Goal: Task Accomplishment & Management: Manage account settings

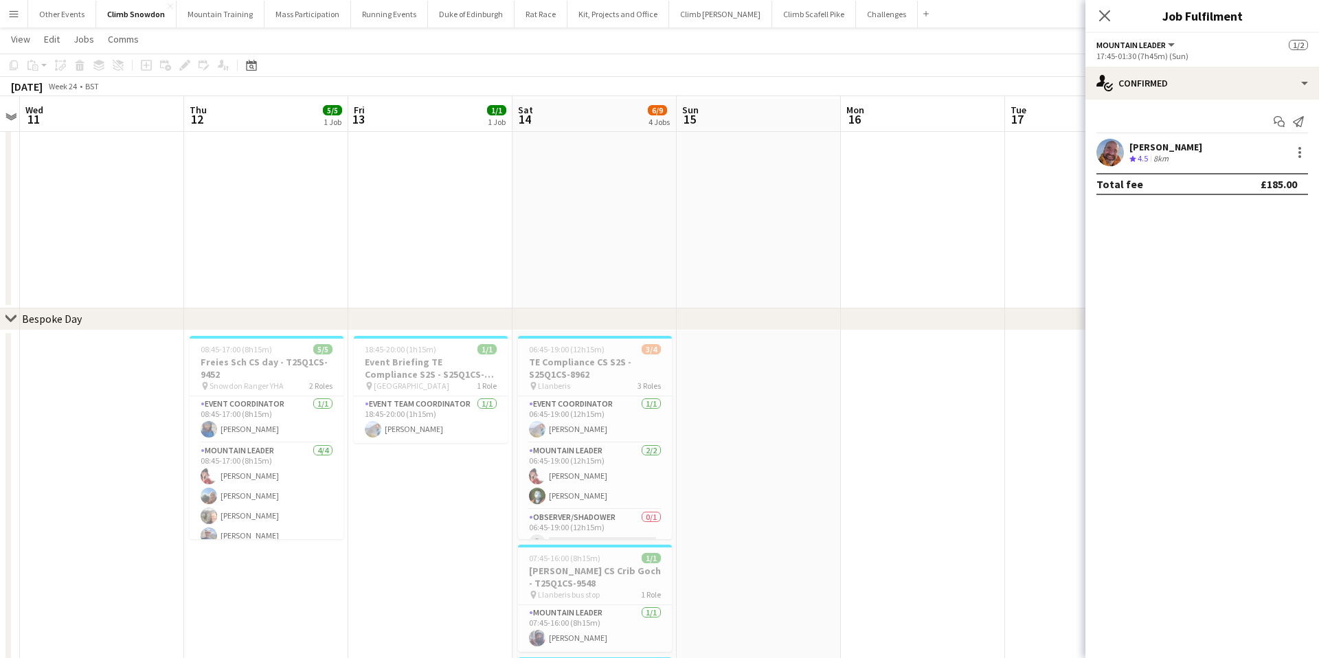
scroll to position [38, 0]
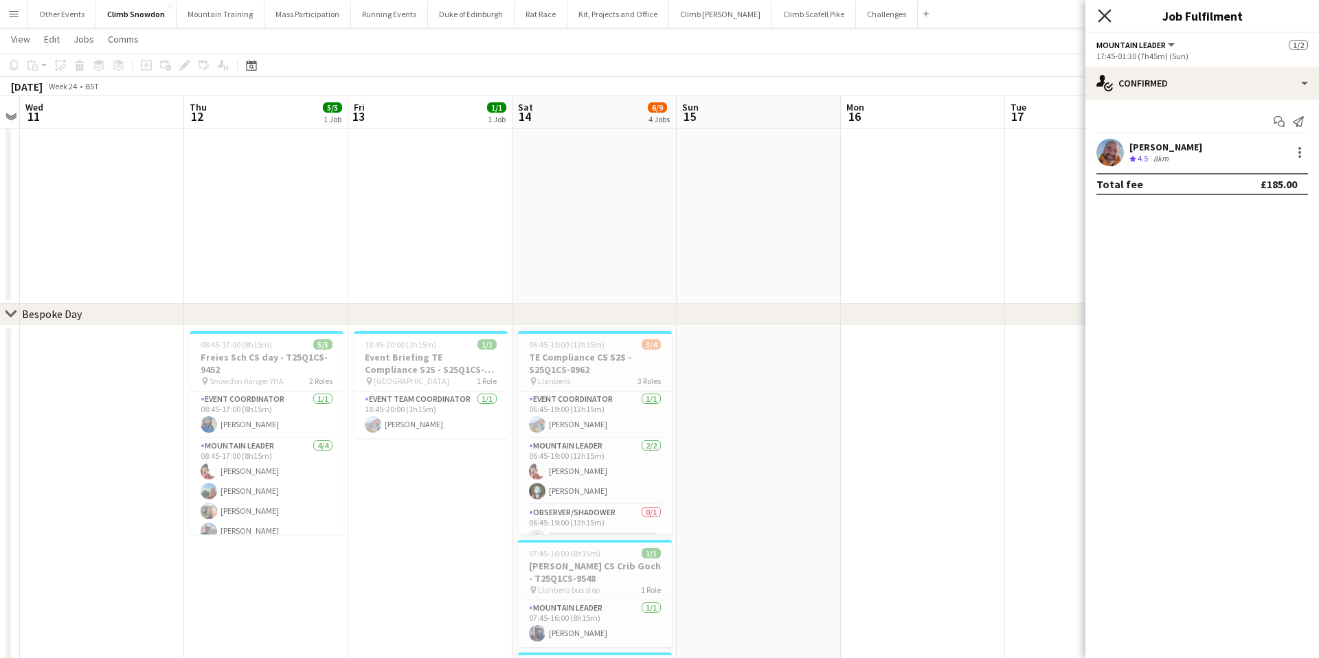
click at [1110, 11] on icon at bounding box center [1104, 15] width 13 height 13
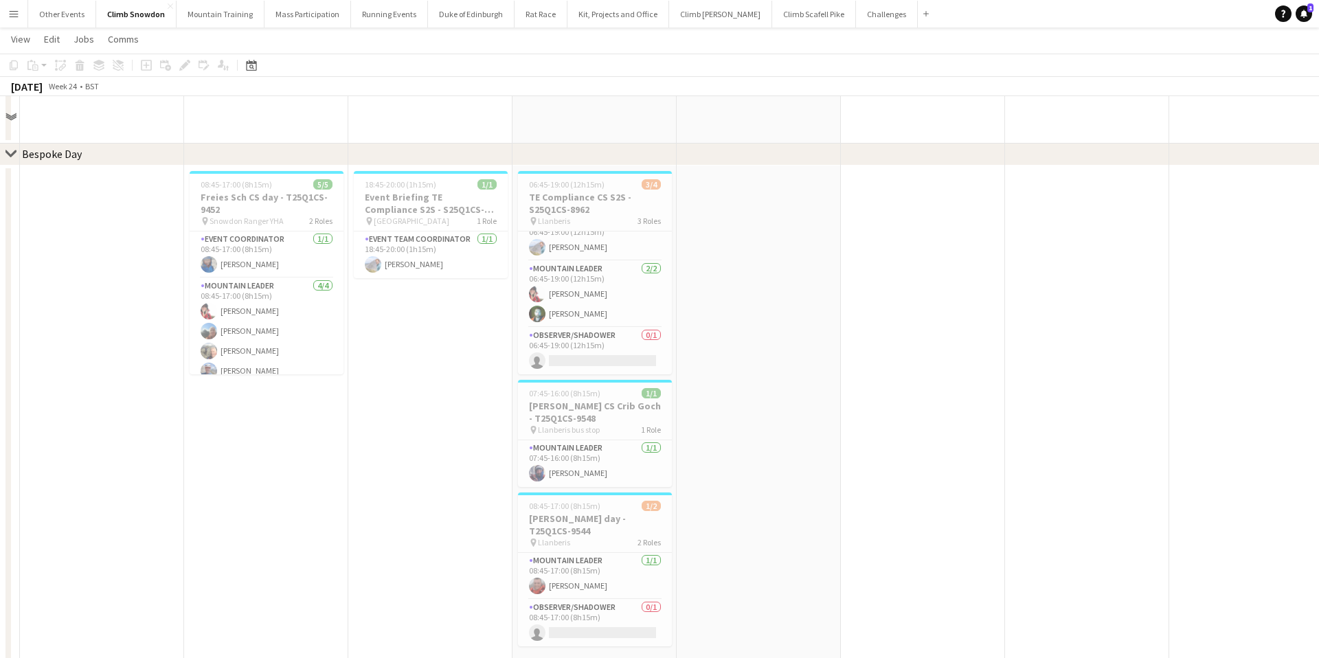
scroll to position [0, 0]
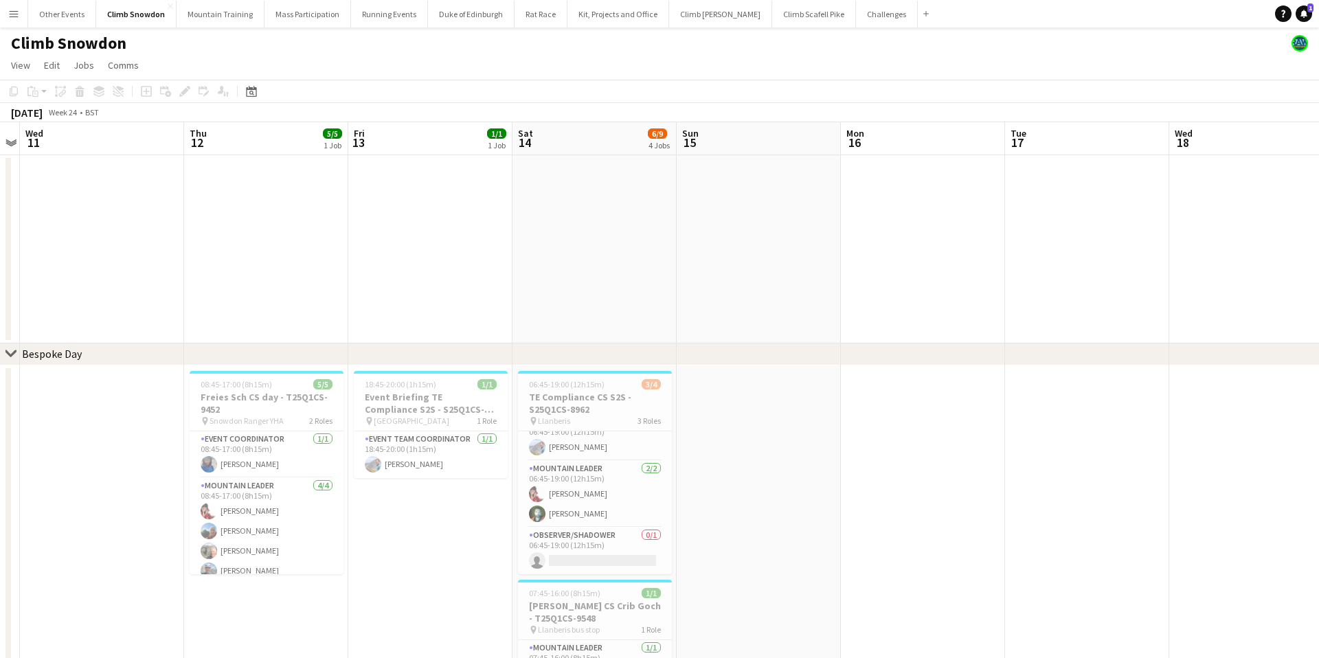
click at [15, 12] on app-icon "Menu" at bounding box center [13, 13] width 11 height 11
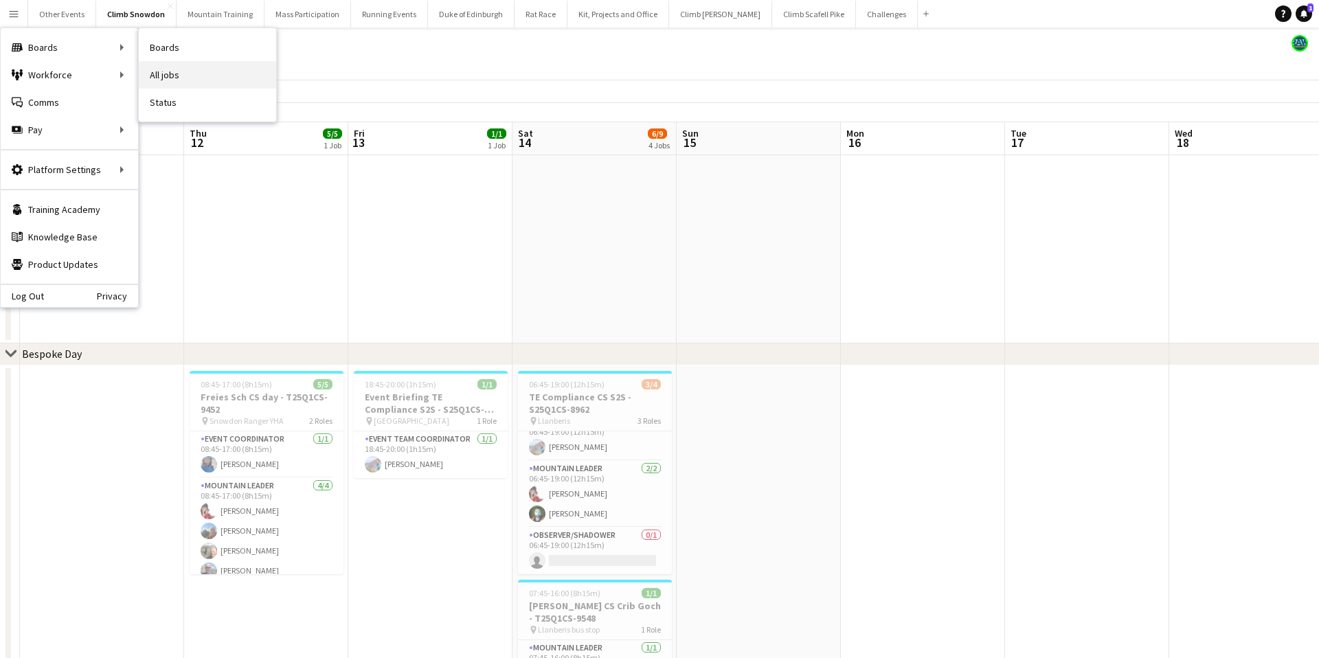
click at [169, 76] on link "All jobs" at bounding box center [207, 74] width 137 height 27
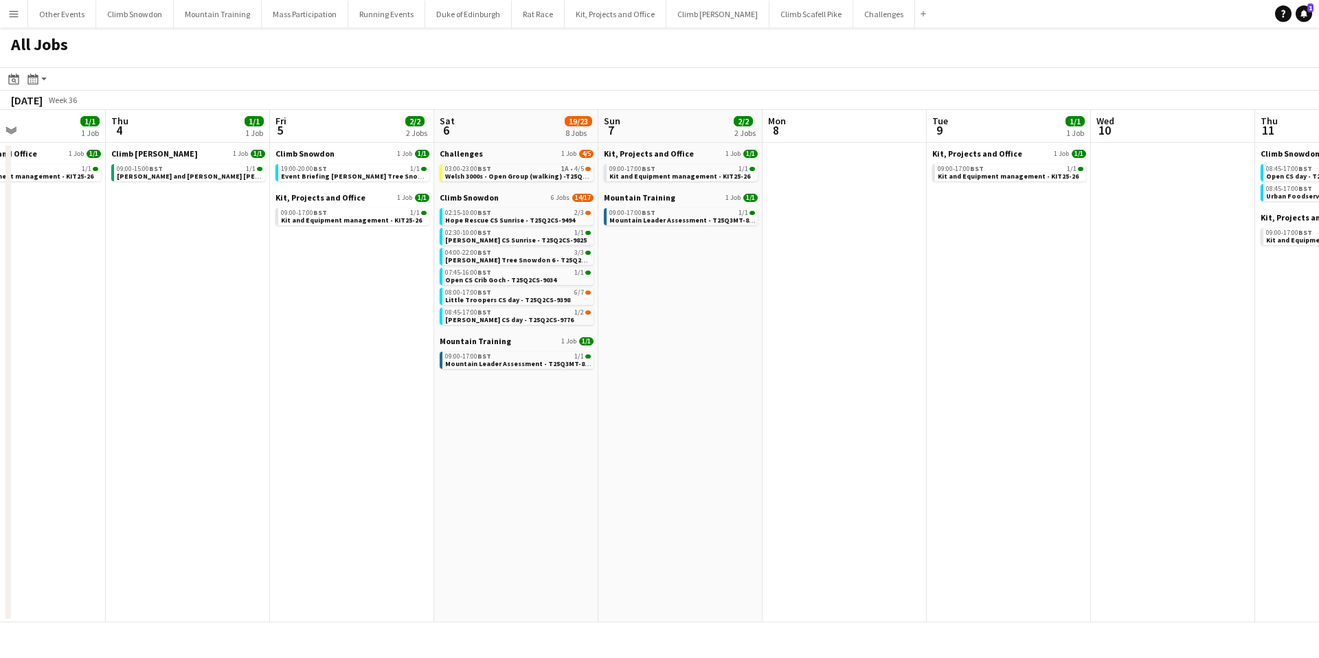
scroll to position [0, 554]
click at [480, 172] on span "Welsh 3000s - Open Group (walking) -T25Q2CH-9865" at bounding box center [526, 176] width 166 height 9
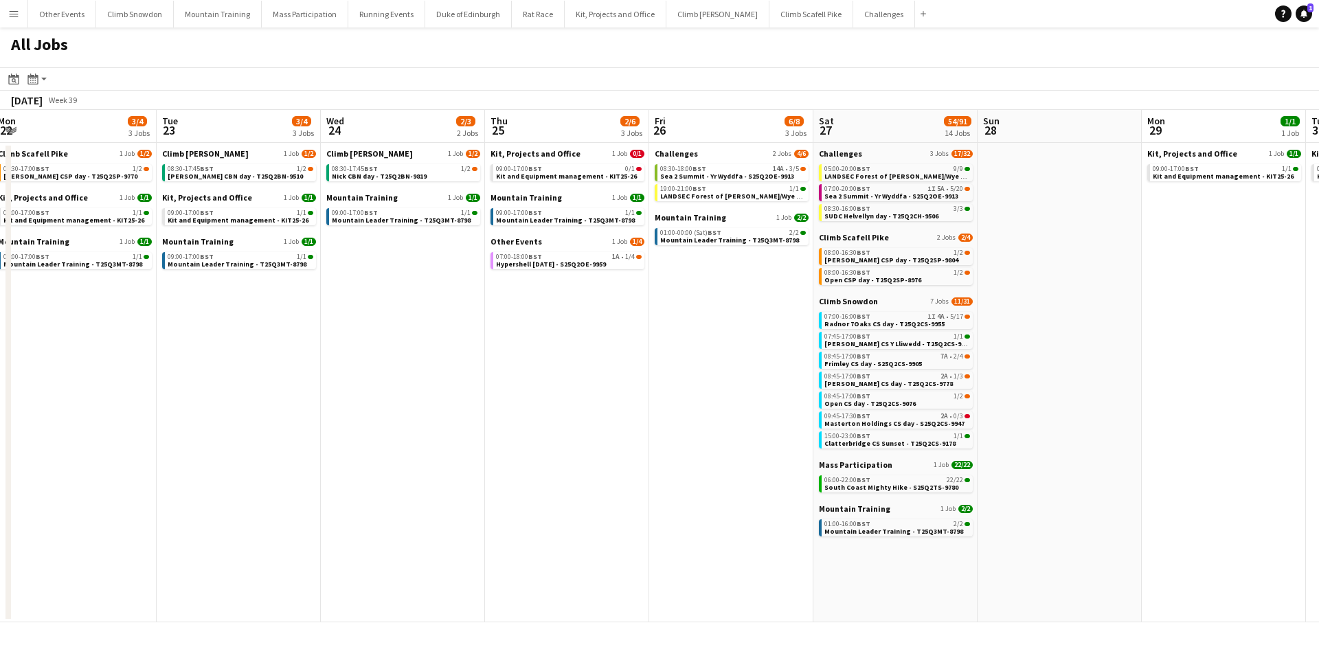
scroll to position [0, 665]
click at [751, 168] on div "08:30-18:00 BST 14A • 3/5" at bounding box center [733, 169] width 146 height 7
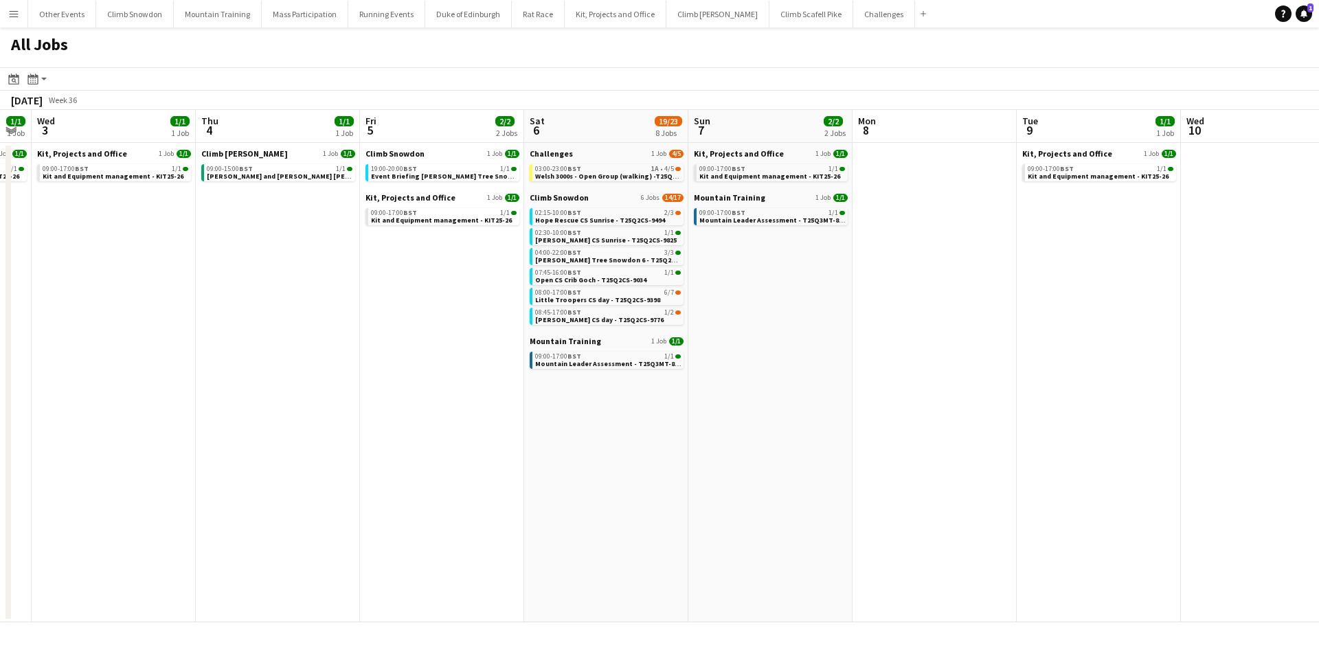
scroll to position [0, 290]
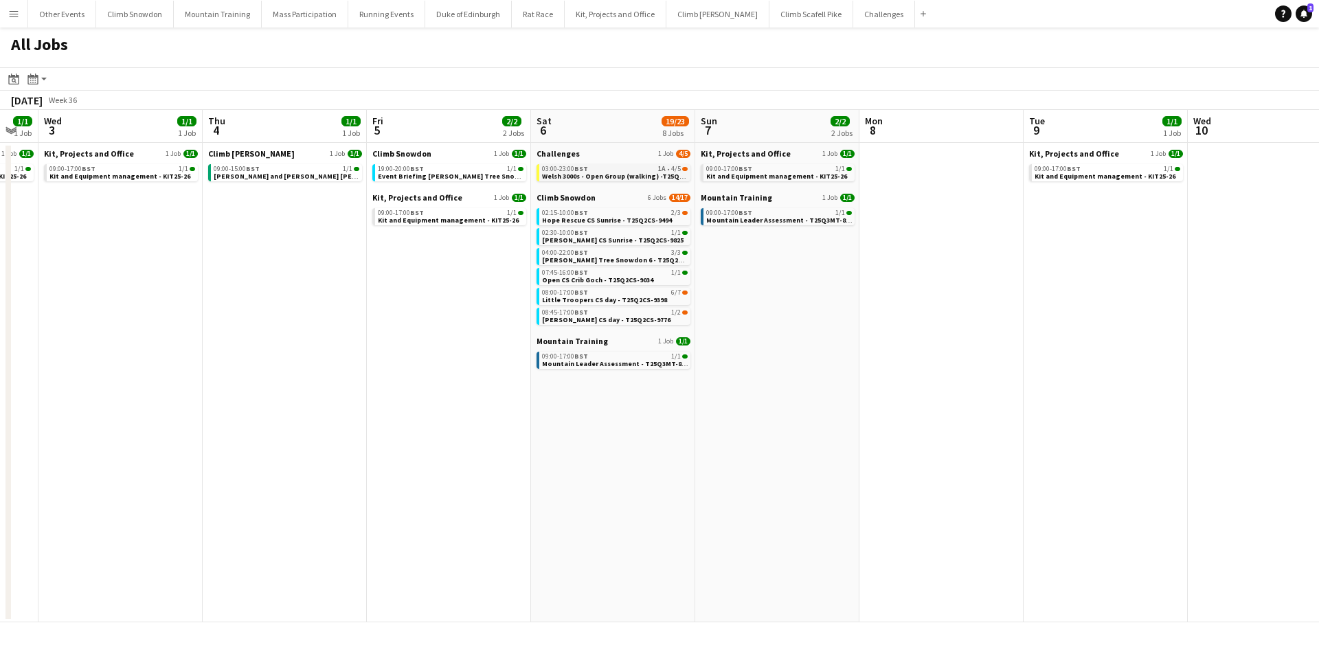
click at [599, 173] on span "Welsh 3000s - Open Group (walking) -T25Q2CH-9865" at bounding box center [625, 176] width 166 height 9
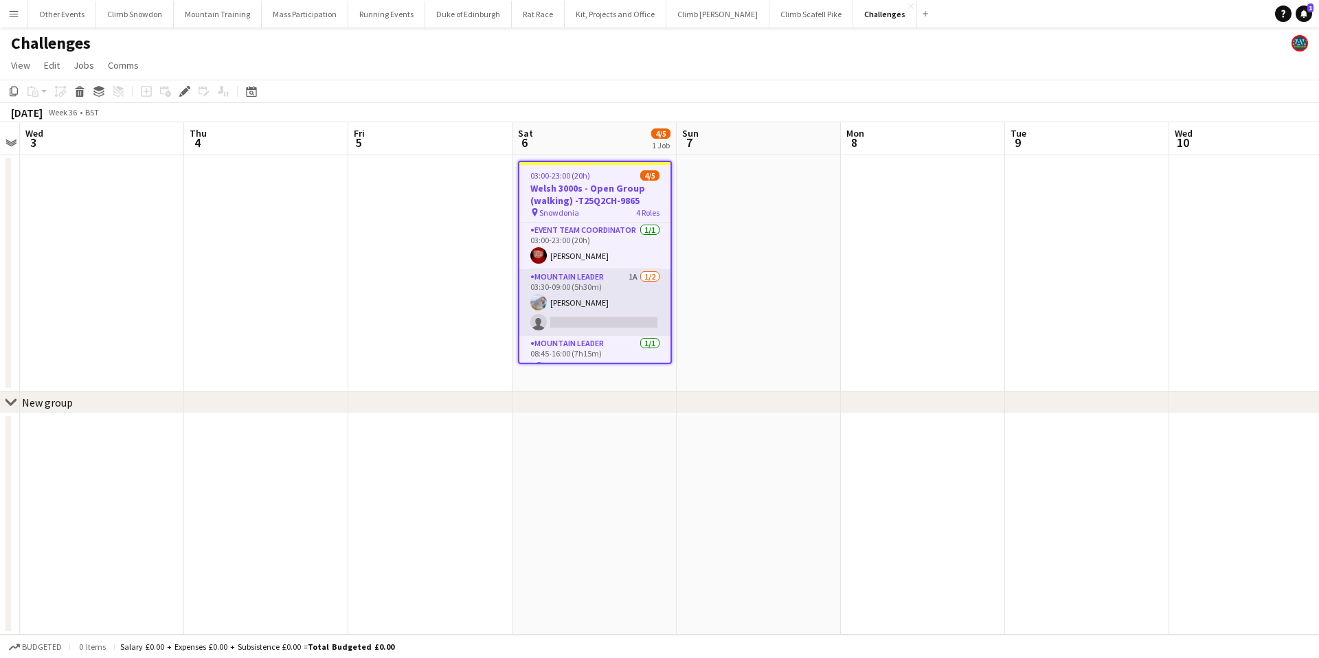
click at [570, 299] on app-card-role "Mountain Leader 1A 1/2 03:30-09:00 (5h30m) Tom Cart single-neutral-actions" at bounding box center [595, 302] width 151 height 67
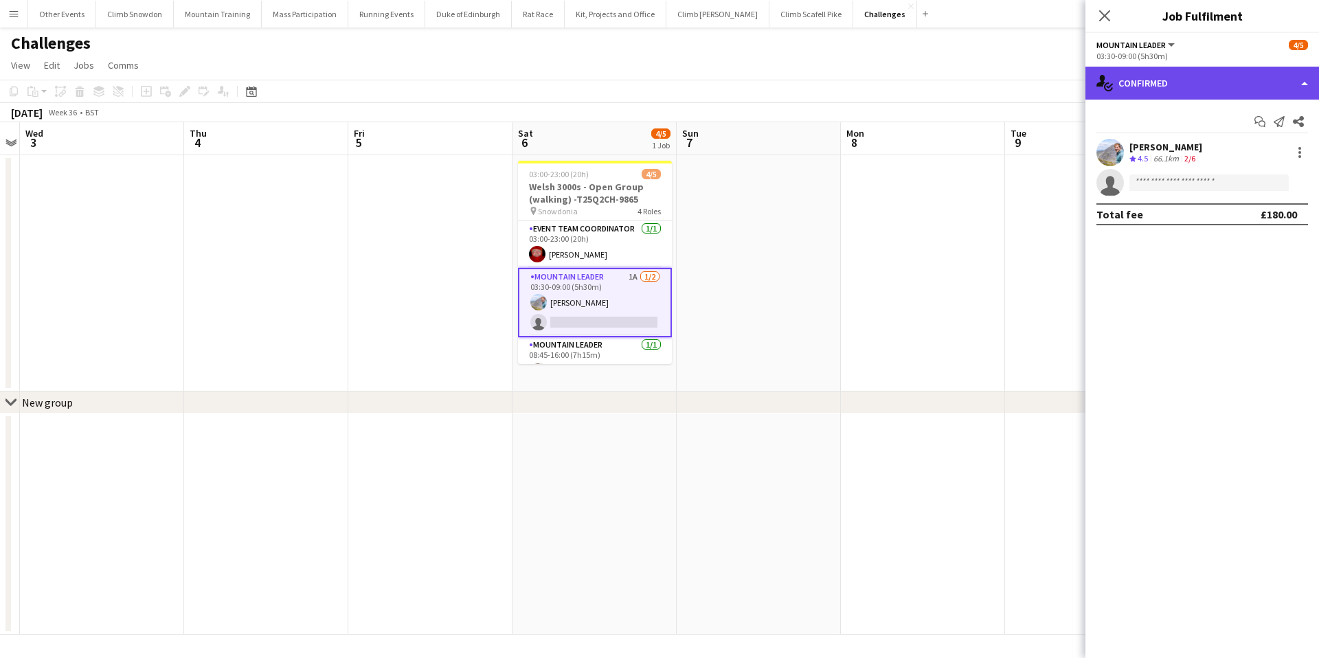
click at [1169, 85] on div "single-neutral-actions-check-2 Confirmed" at bounding box center [1203, 83] width 234 height 33
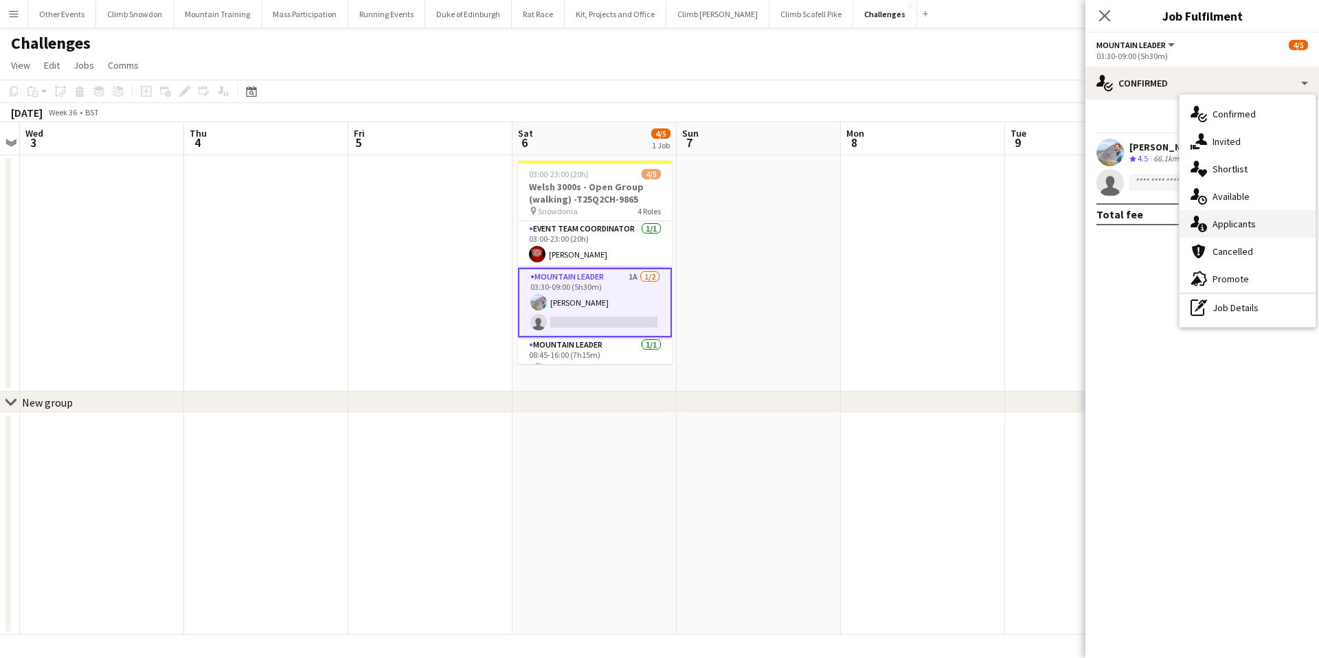
click at [1226, 231] on div "single-neutral-actions-information Applicants" at bounding box center [1248, 223] width 136 height 27
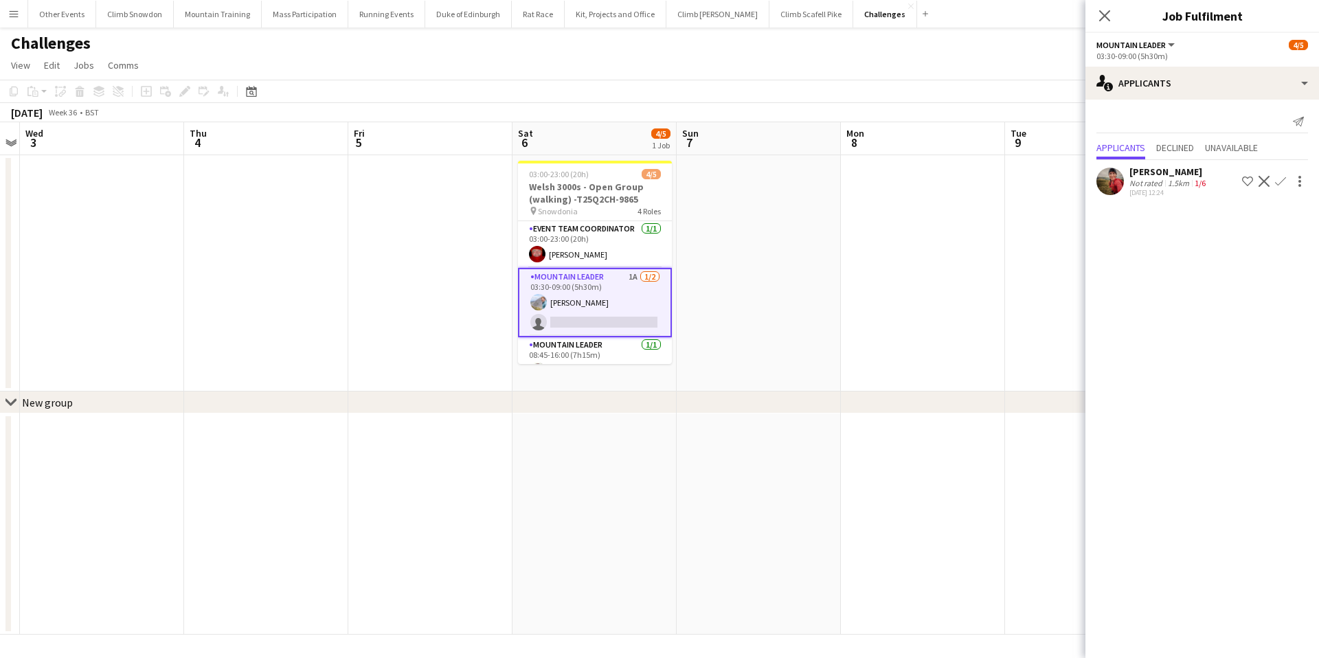
click at [1155, 176] on div "Kate Owen" at bounding box center [1169, 172] width 79 height 12
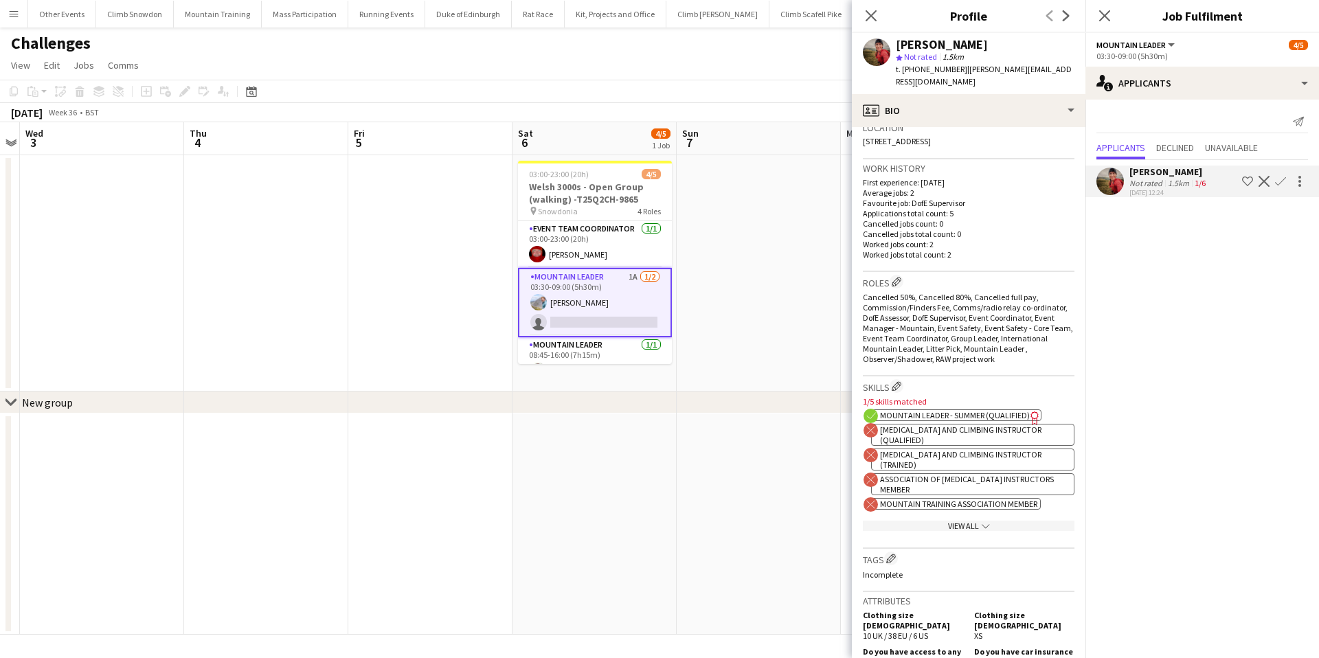
scroll to position [307, 0]
click at [983, 521] on icon "chevron-down" at bounding box center [986, 525] width 8 height 8
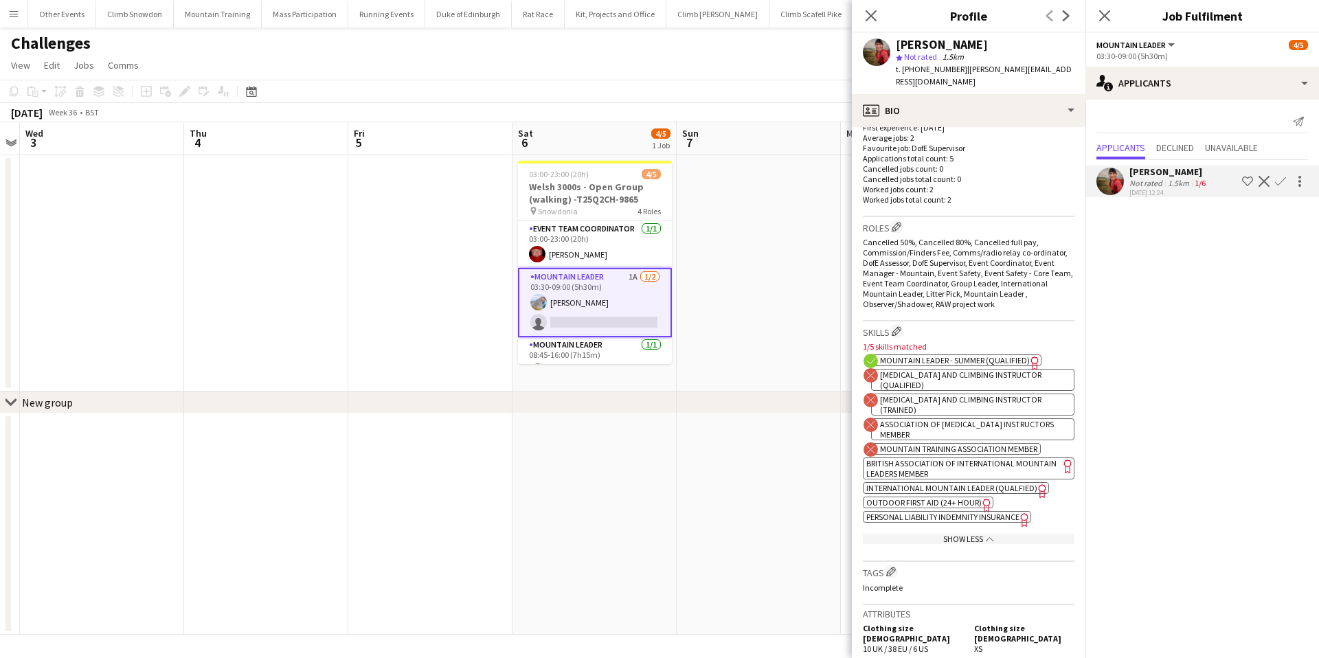
scroll to position [366, 0]
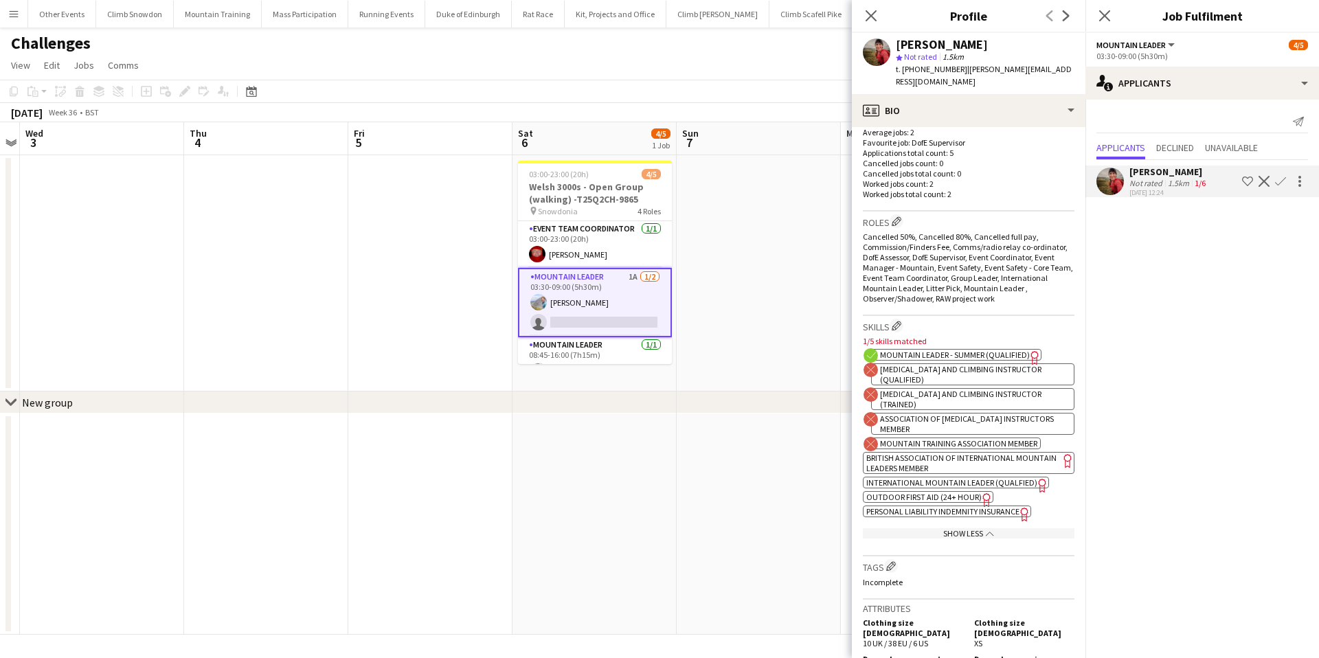
click at [950, 478] on span "International Mountain Leader (Qualfied)" at bounding box center [952, 483] width 171 height 10
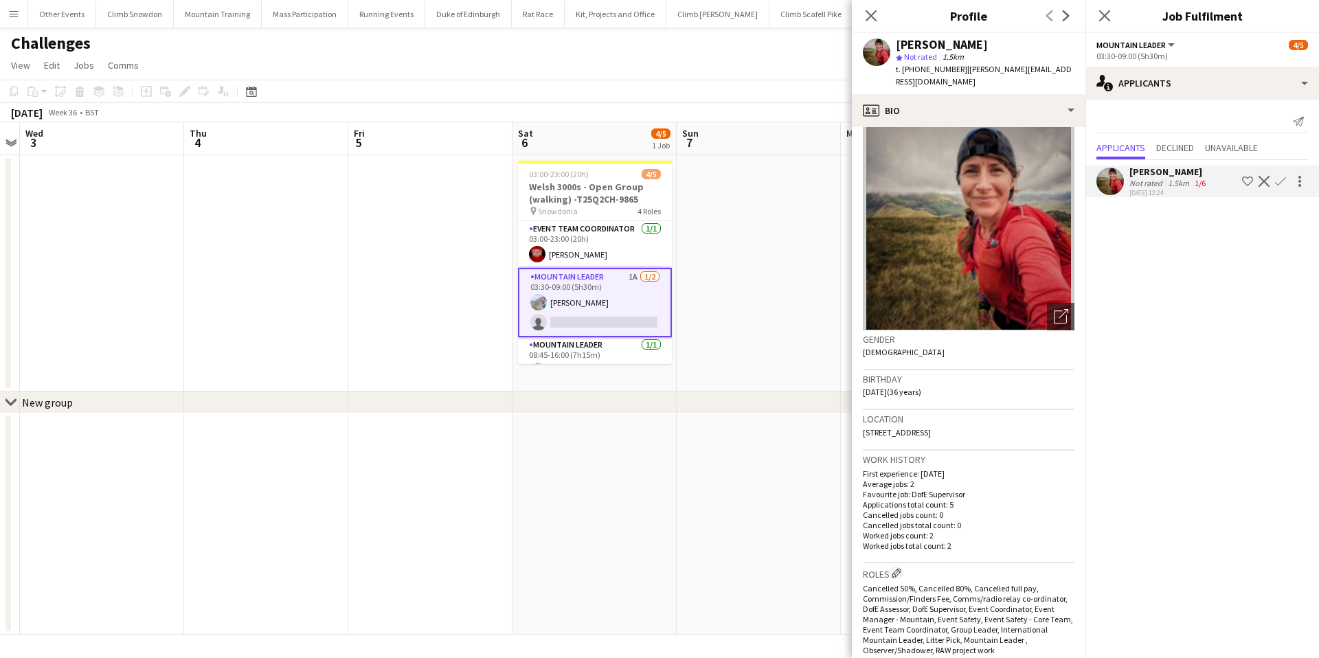
scroll to position [0, 0]
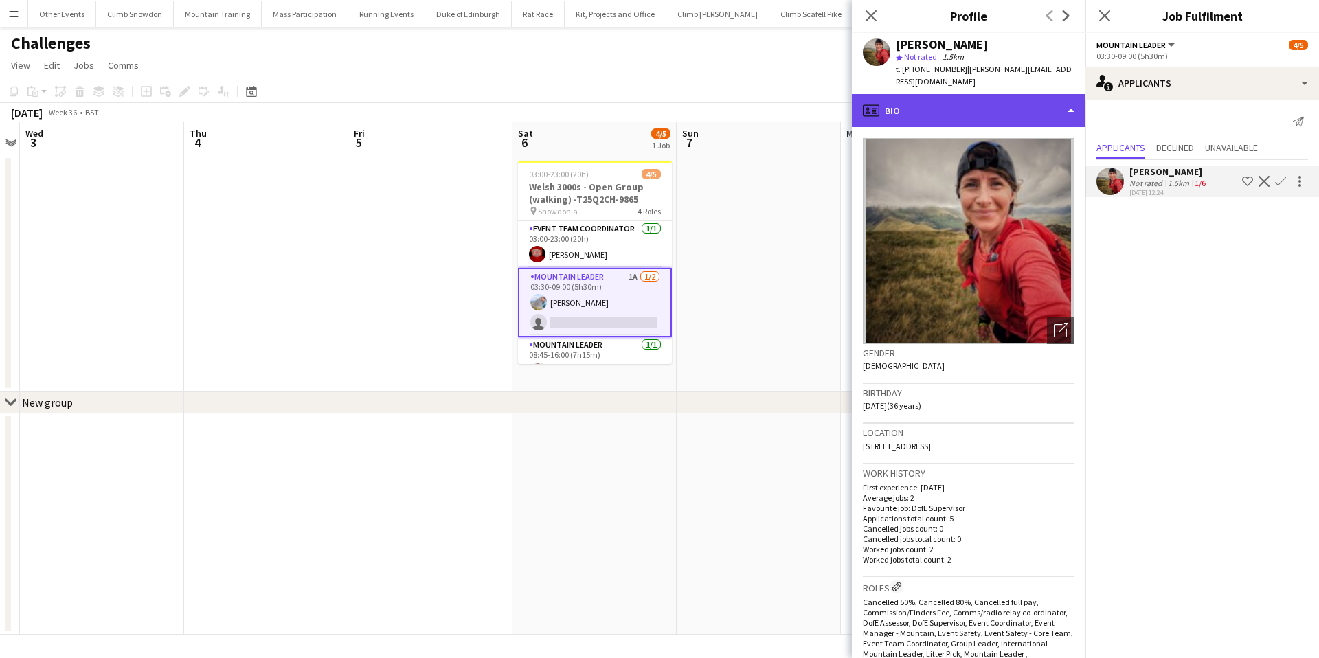
click at [908, 94] on div "profile Bio" at bounding box center [969, 110] width 234 height 33
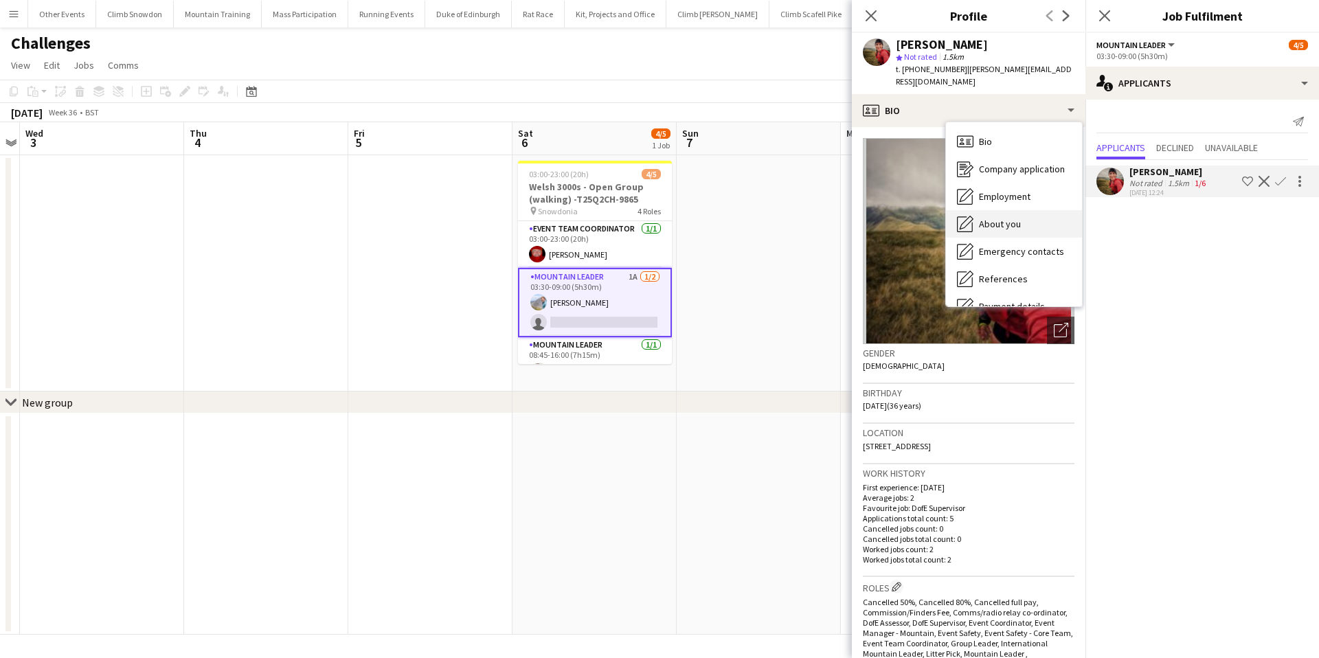
click at [994, 218] on span "About you" at bounding box center [1000, 224] width 42 height 12
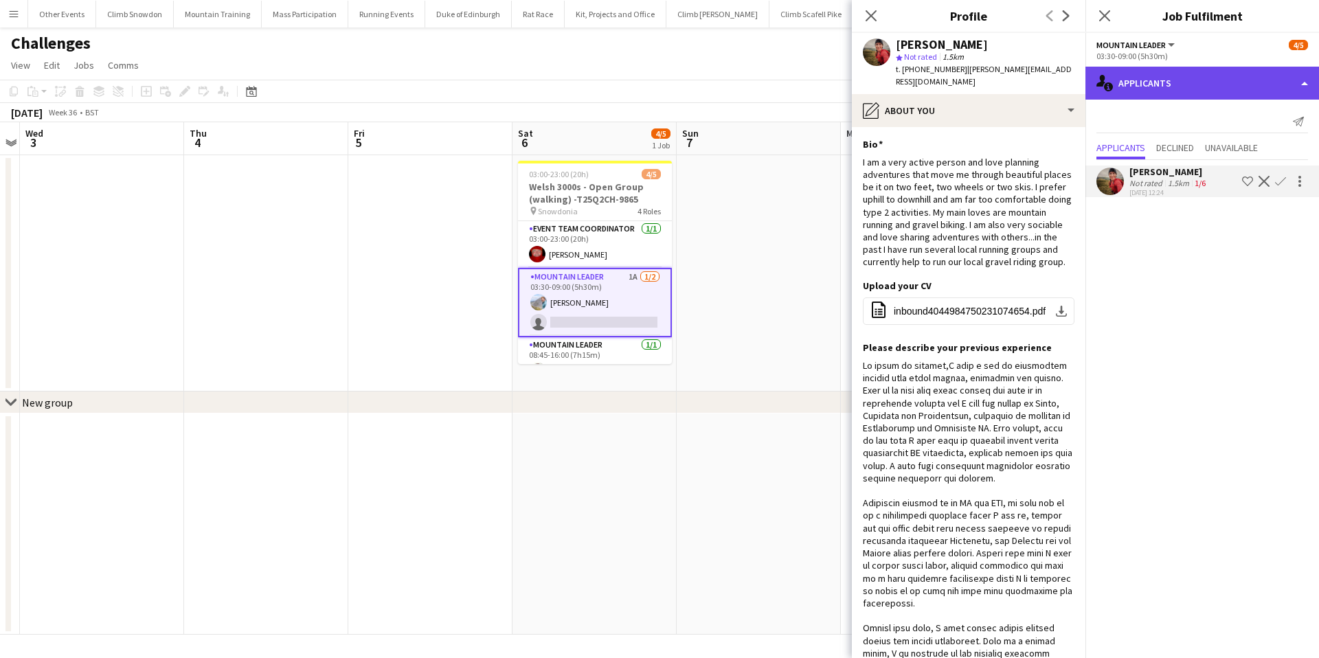
click at [1204, 72] on div "single-neutral-actions-information Applicants" at bounding box center [1203, 83] width 234 height 33
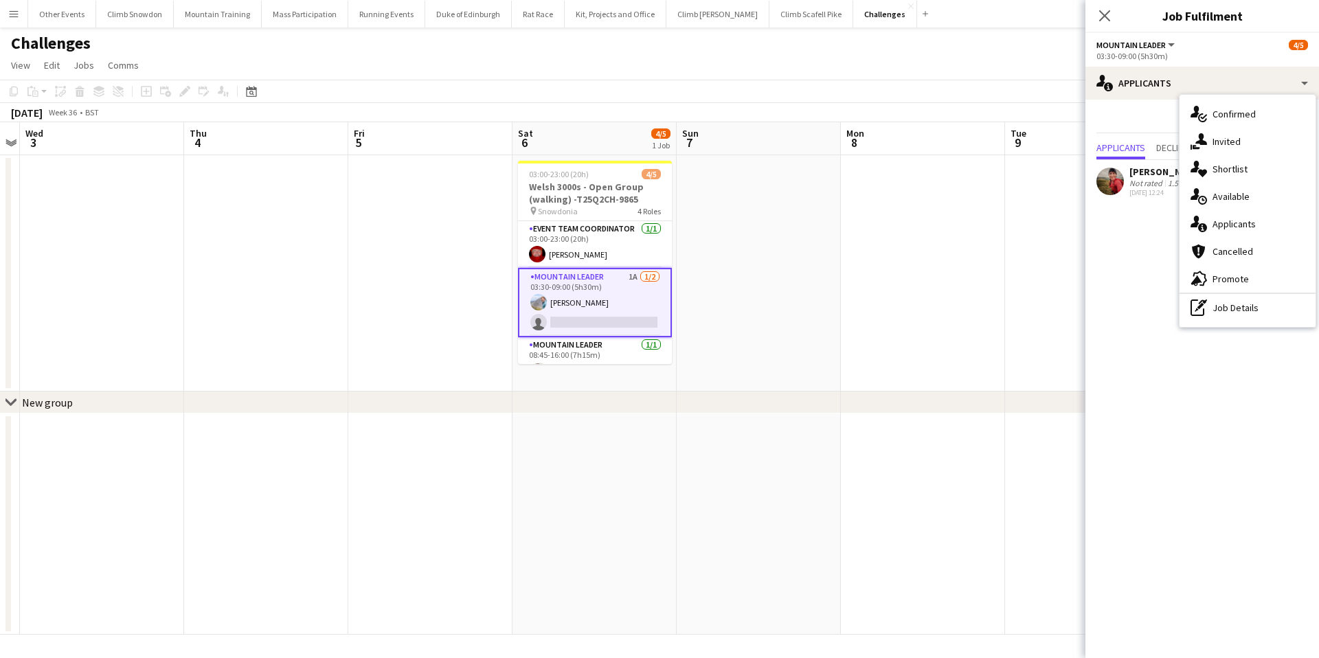
click at [1146, 172] on div "Kate Owen" at bounding box center [1169, 172] width 79 height 12
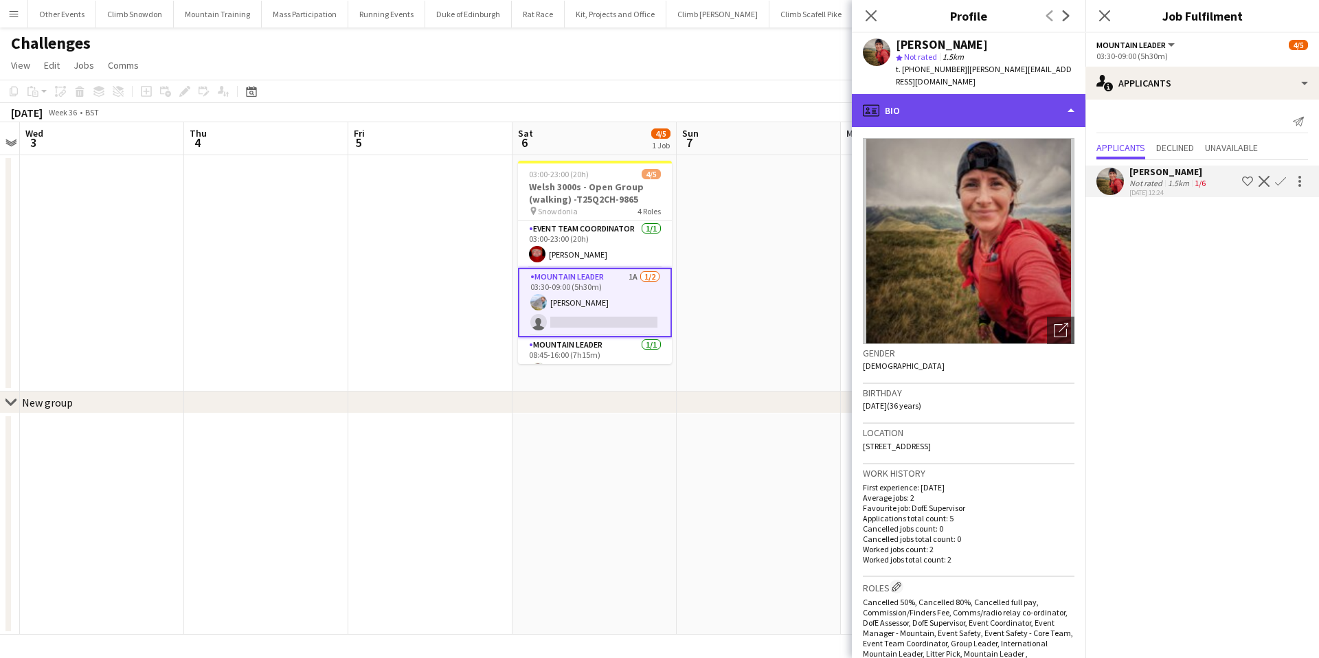
click at [979, 101] on div "profile Bio" at bounding box center [969, 110] width 234 height 33
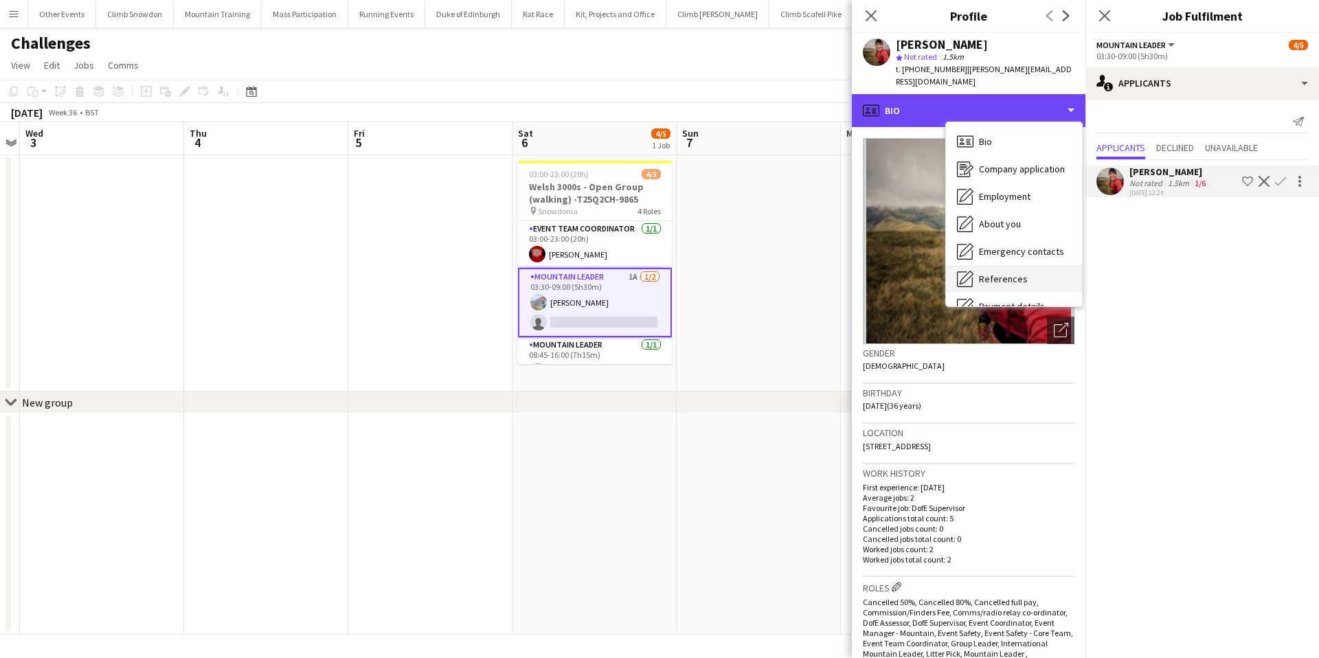
scroll to position [157, 0]
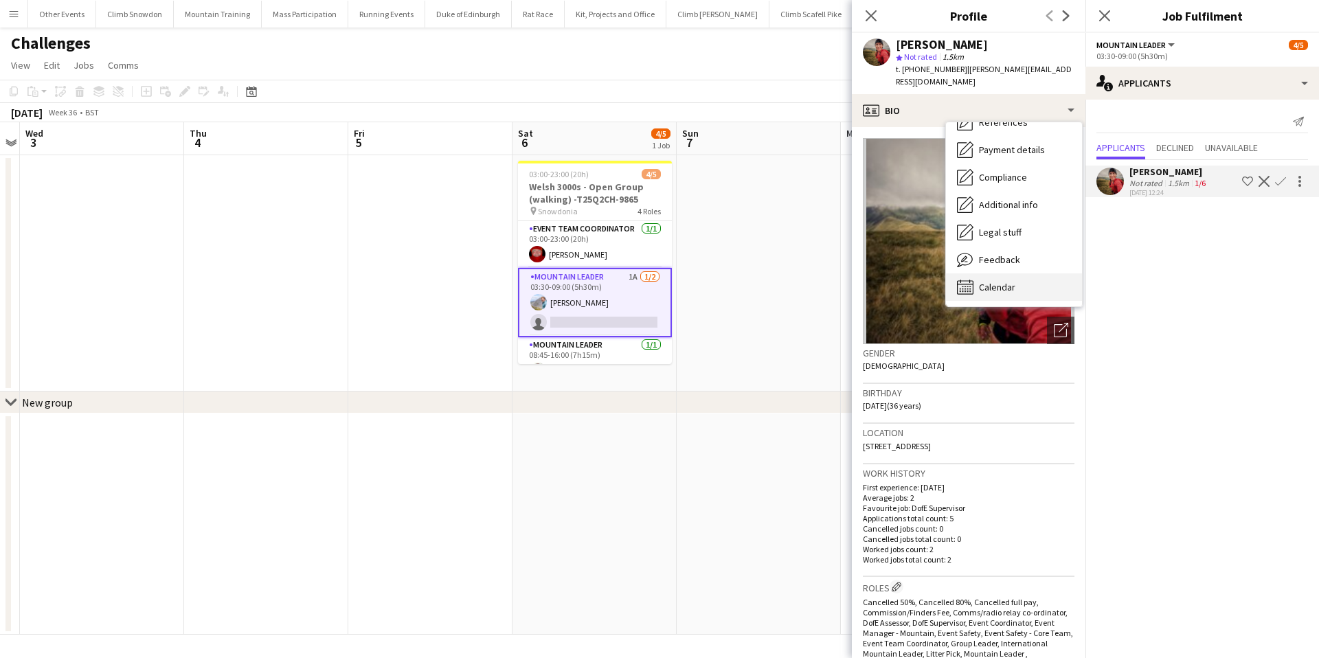
click at [989, 281] on span "Calendar" at bounding box center [997, 287] width 36 height 12
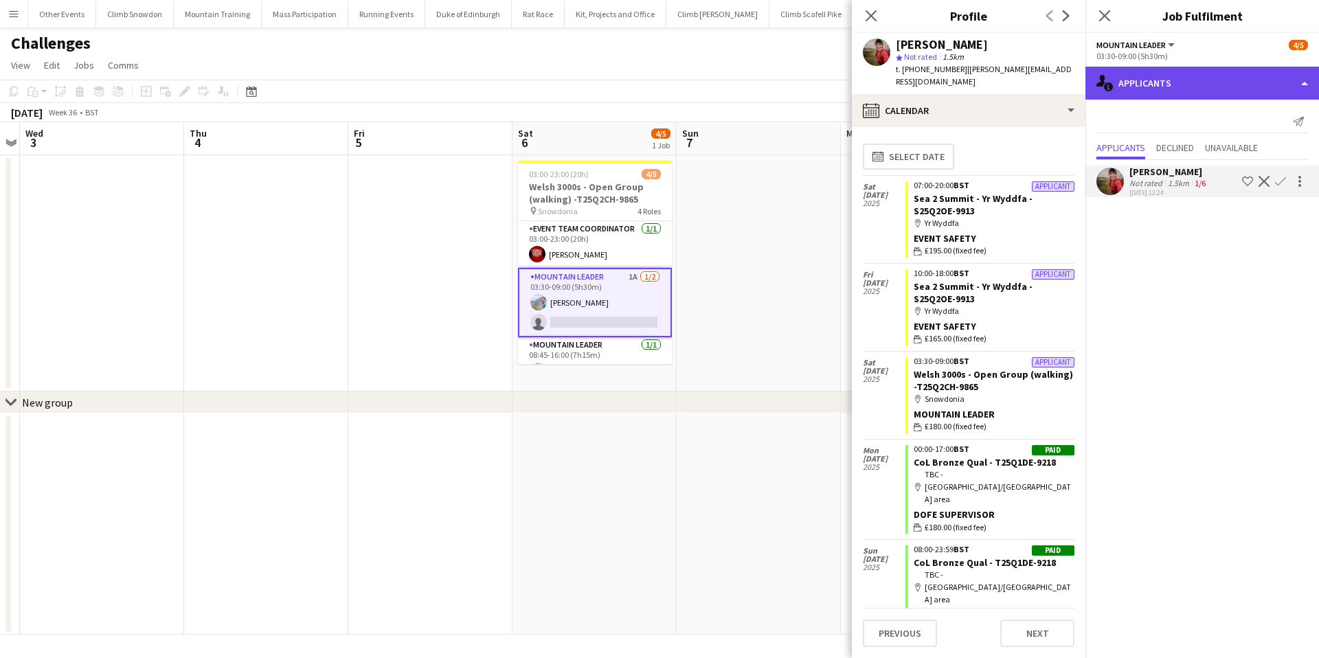
click at [1154, 79] on div "single-neutral-actions-information Applicants" at bounding box center [1203, 83] width 234 height 33
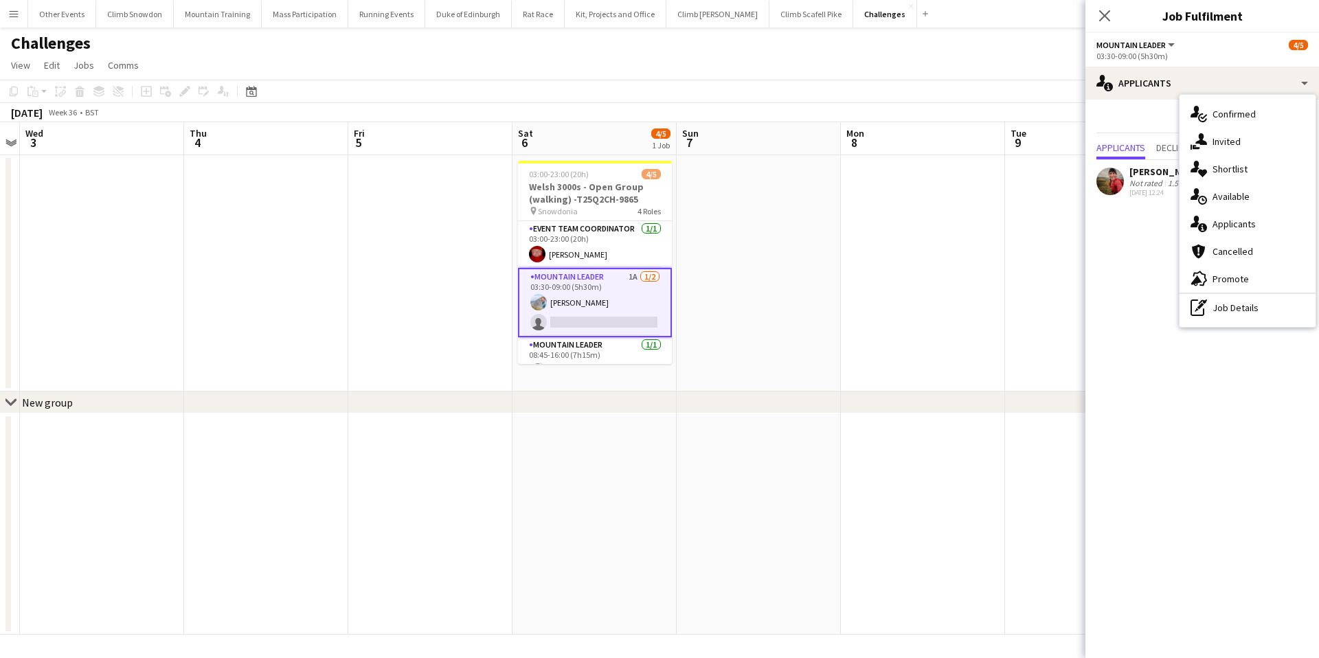
click at [1146, 166] on div "Kate Owen" at bounding box center [1169, 172] width 79 height 12
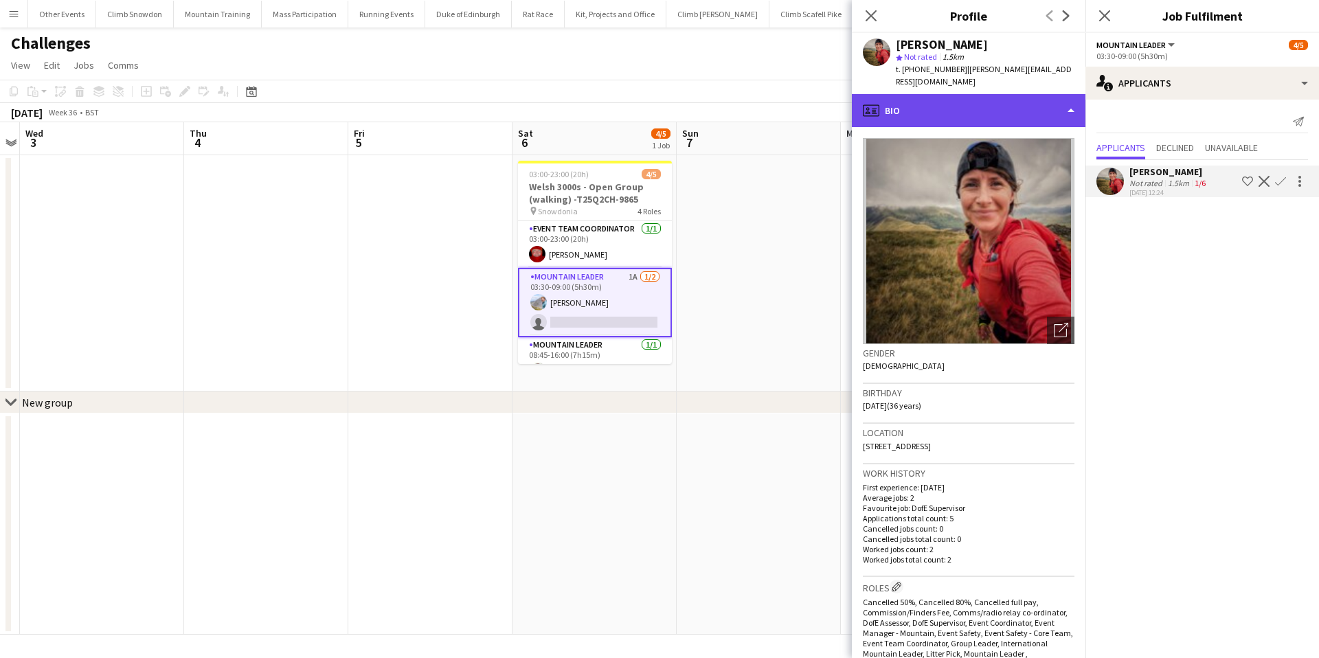
click at [992, 98] on div "profile Bio" at bounding box center [969, 110] width 234 height 33
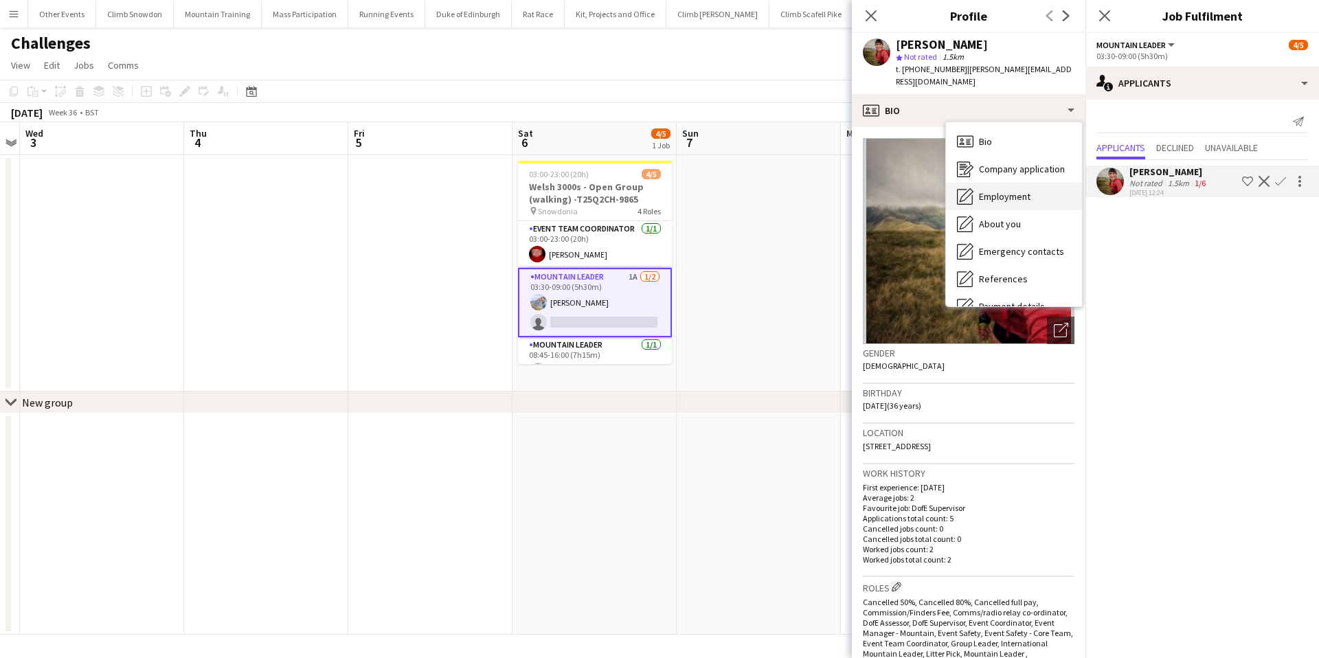
click at [997, 190] on span "Employment" at bounding box center [1005, 196] width 52 height 12
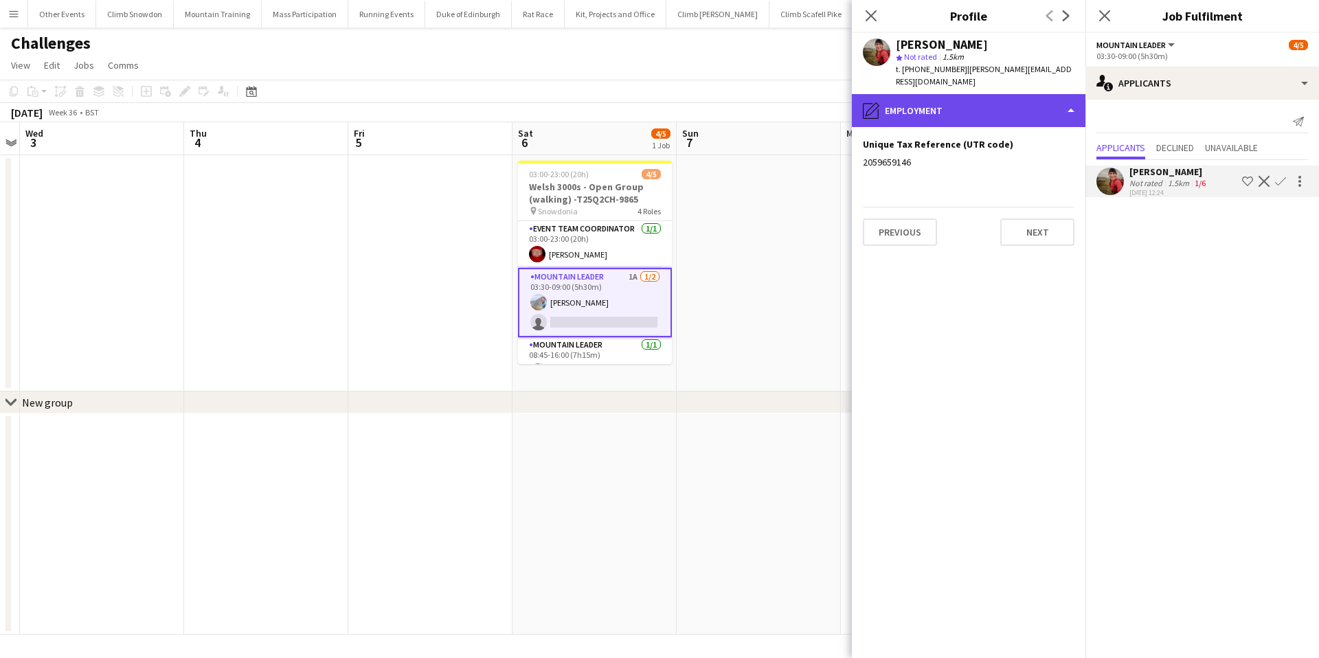
click at [939, 94] on div "pencil4 Employment" at bounding box center [969, 110] width 234 height 33
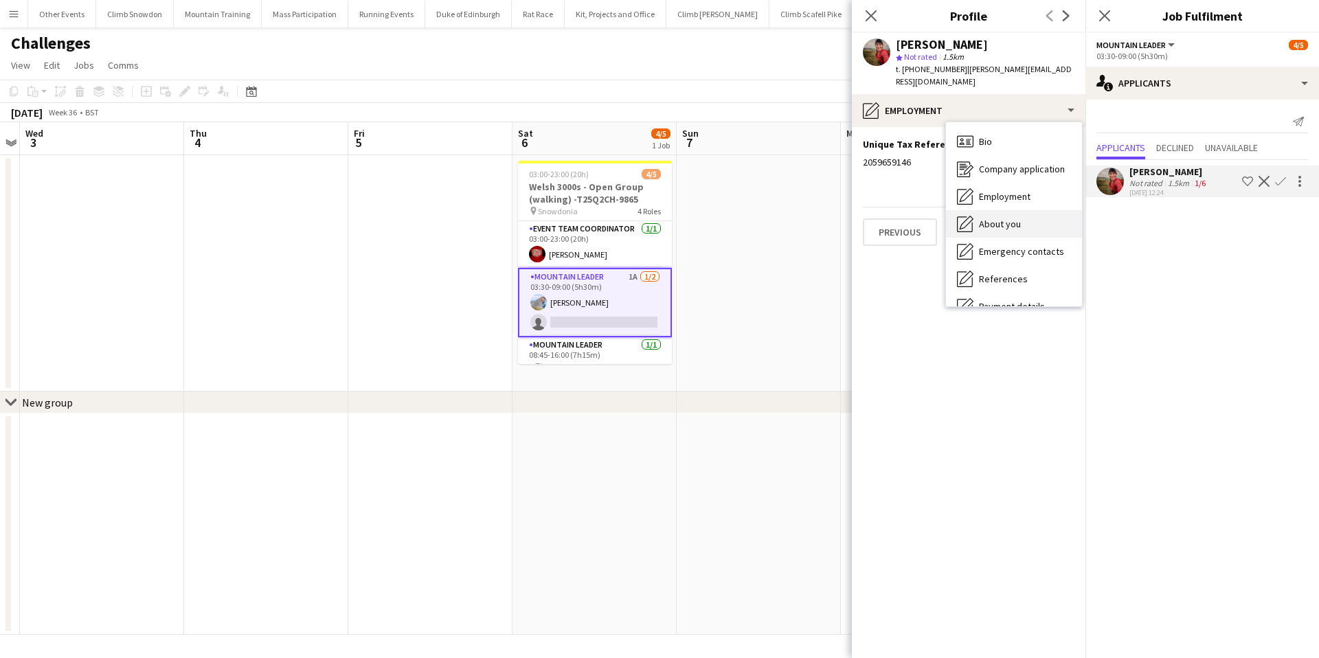
click at [1001, 218] on span "About you" at bounding box center [1000, 224] width 42 height 12
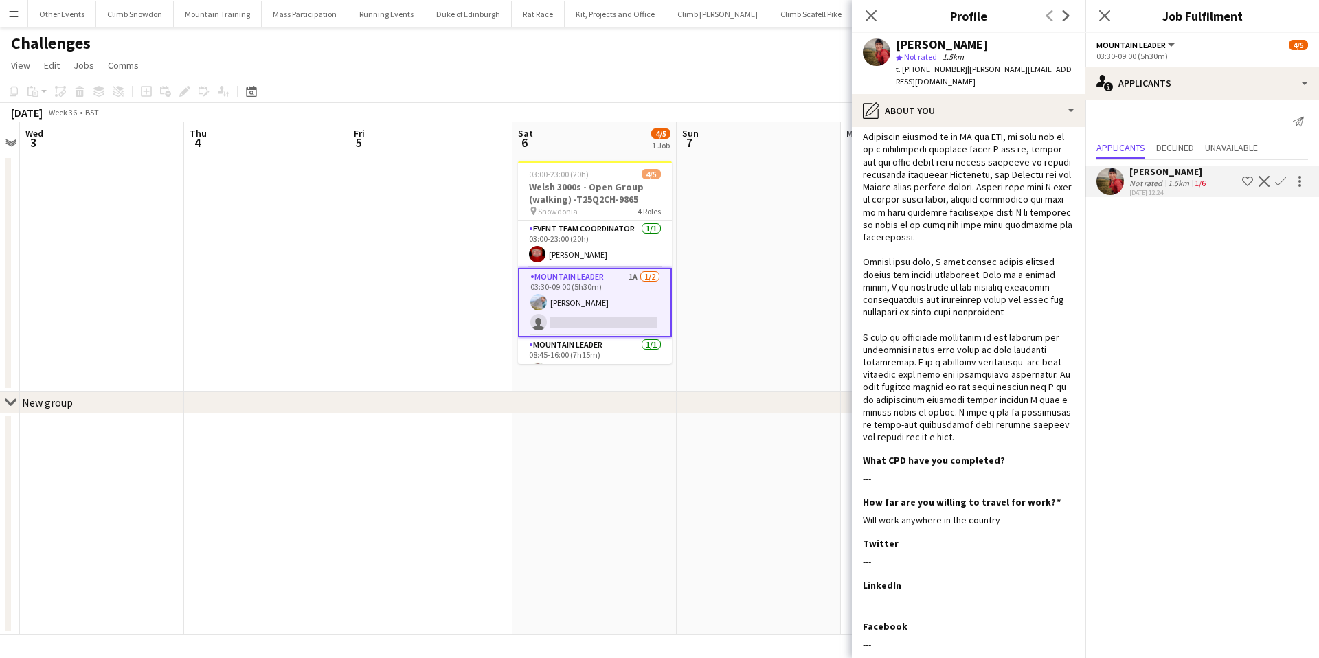
scroll to position [0, 0]
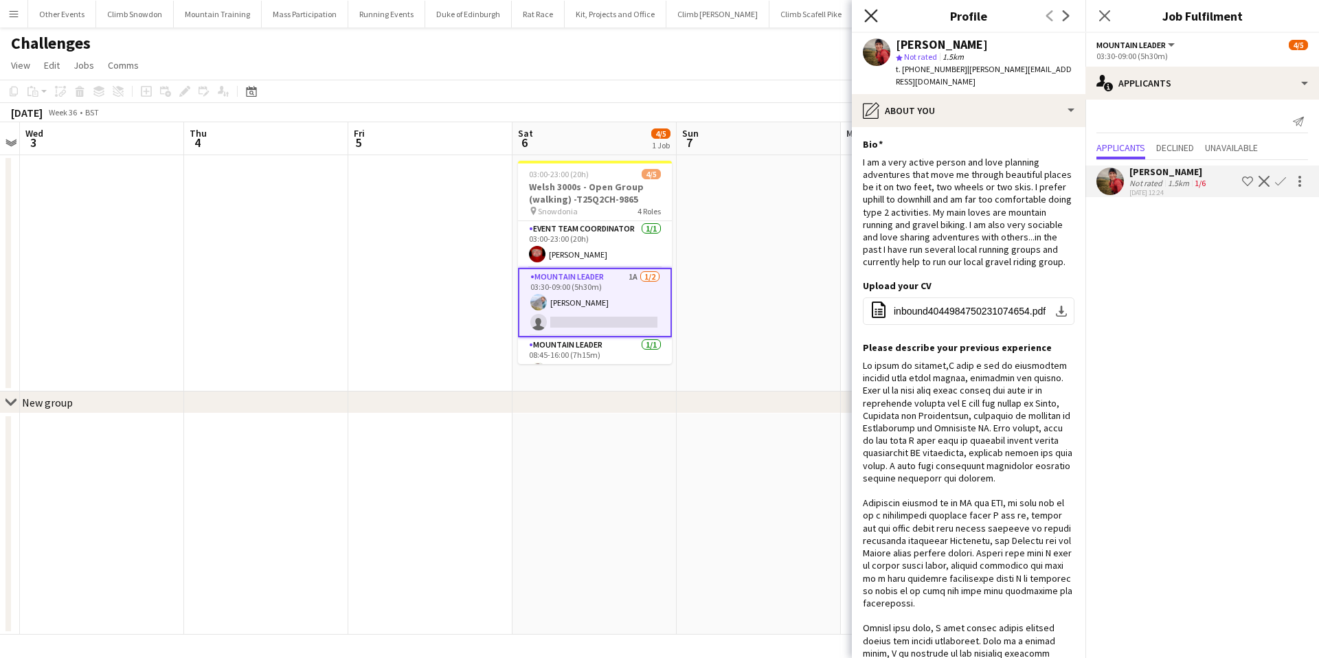
click at [870, 11] on icon "Close pop-in" at bounding box center [871, 15] width 13 height 13
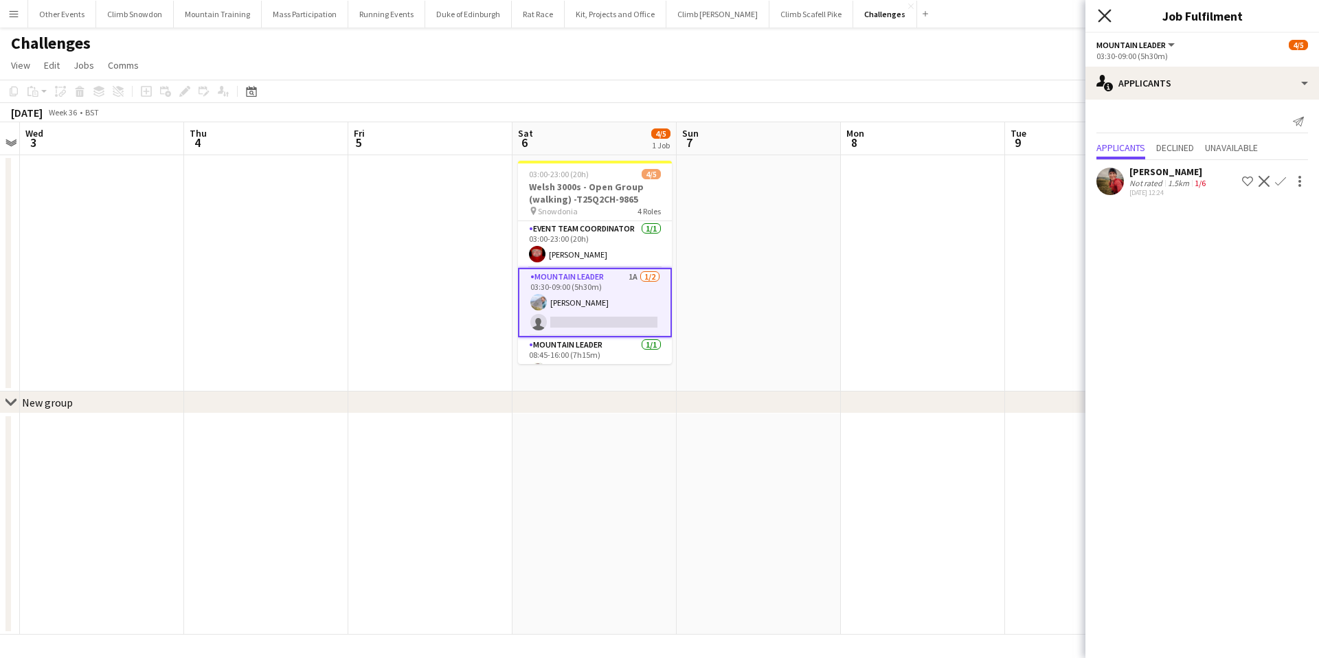
click at [1107, 16] on icon "Close pop-in" at bounding box center [1104, 15] width 13 height 13
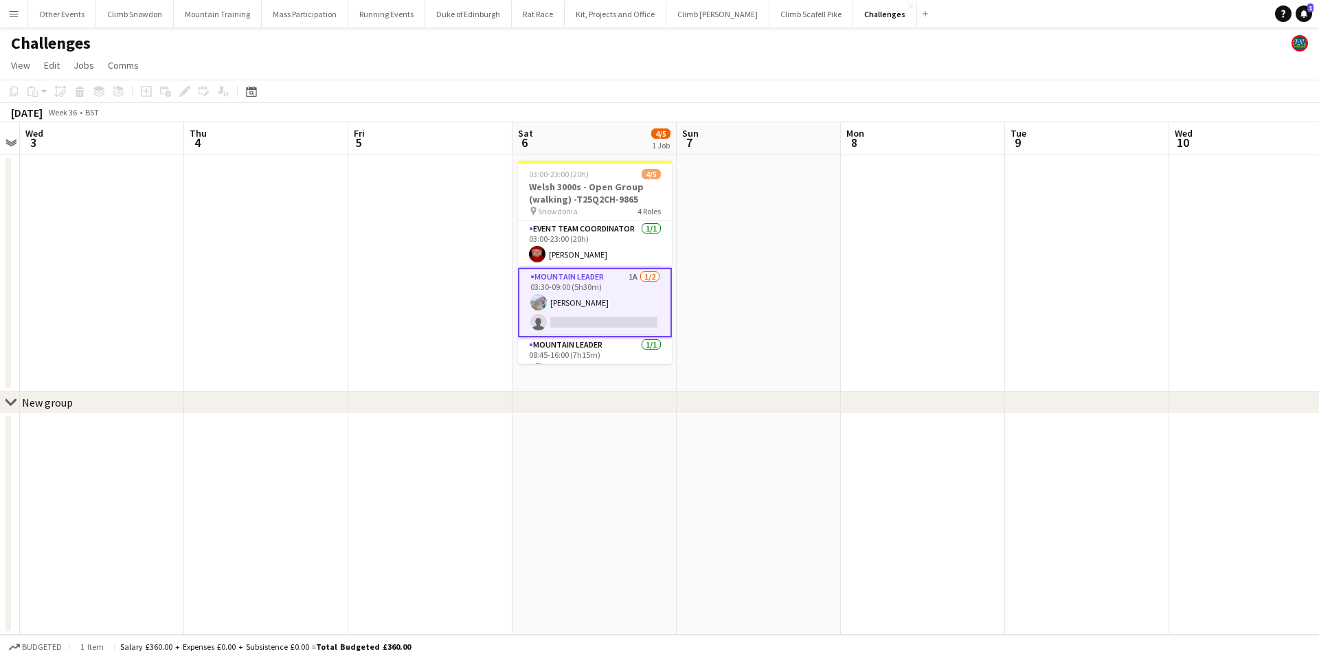
click at [621, 298] on app-card-role "Mountain Leader 1A 1/2 03:30-09:00 (5h30m) Tom Cart single-neutral-actions" at bounding box center [595, 302] width 154 height 69
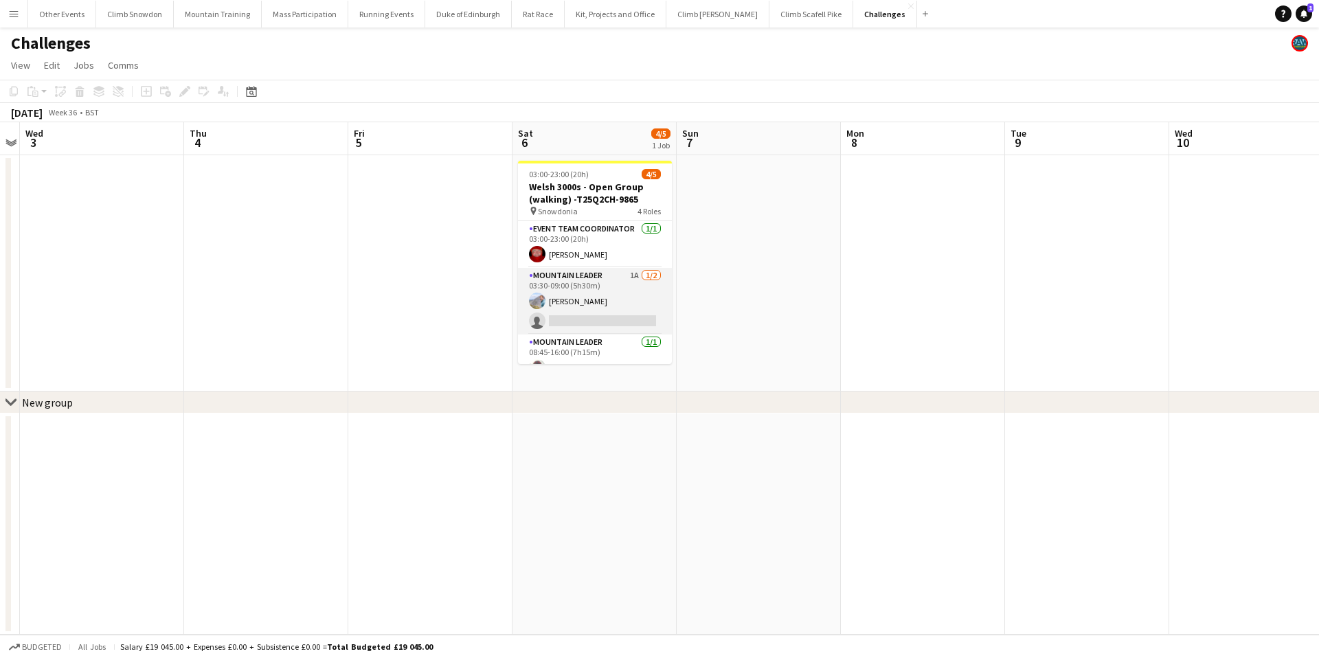
click at [621, 298] on app-card-role "Mountain Leader 1A 1/2 03:30-09:00 (5h30m) Tom Cart single-neutral-actions" at bounding box center [595, 301] width 154 height 67
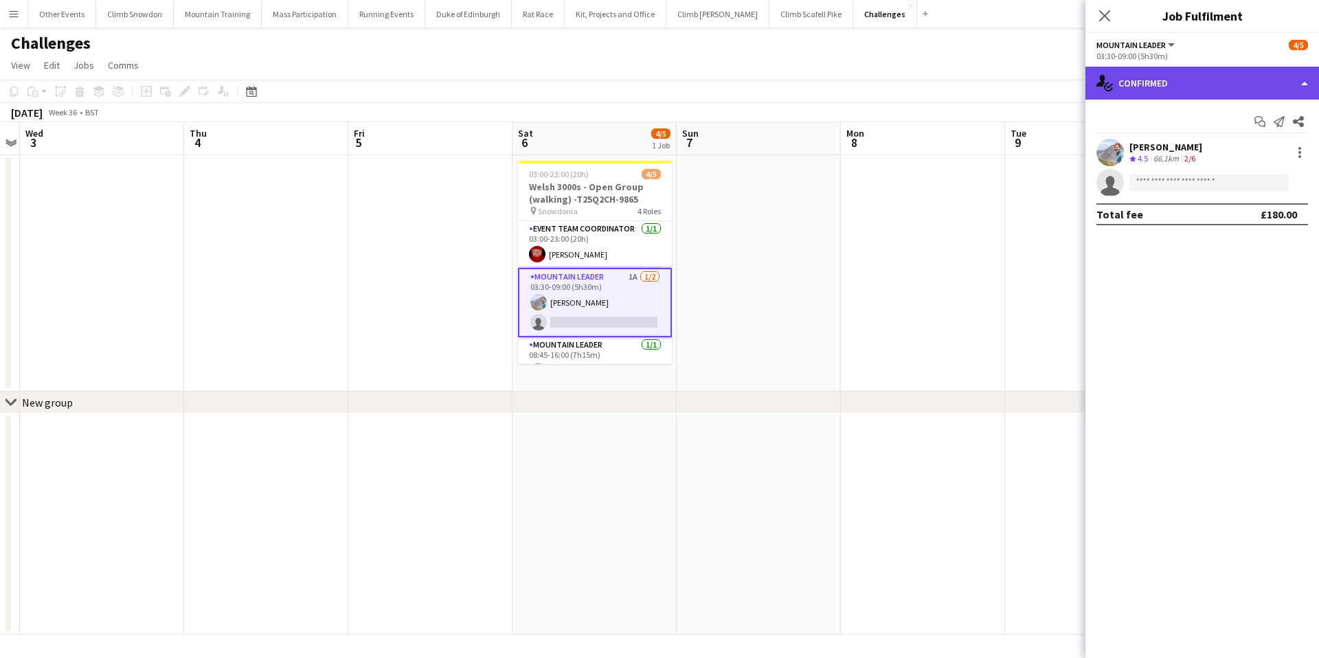
click at [1185, 83] on div "single-neutral-actions-check-2 Confirmed" at bounding box center [1203, 83] width 234 height 33
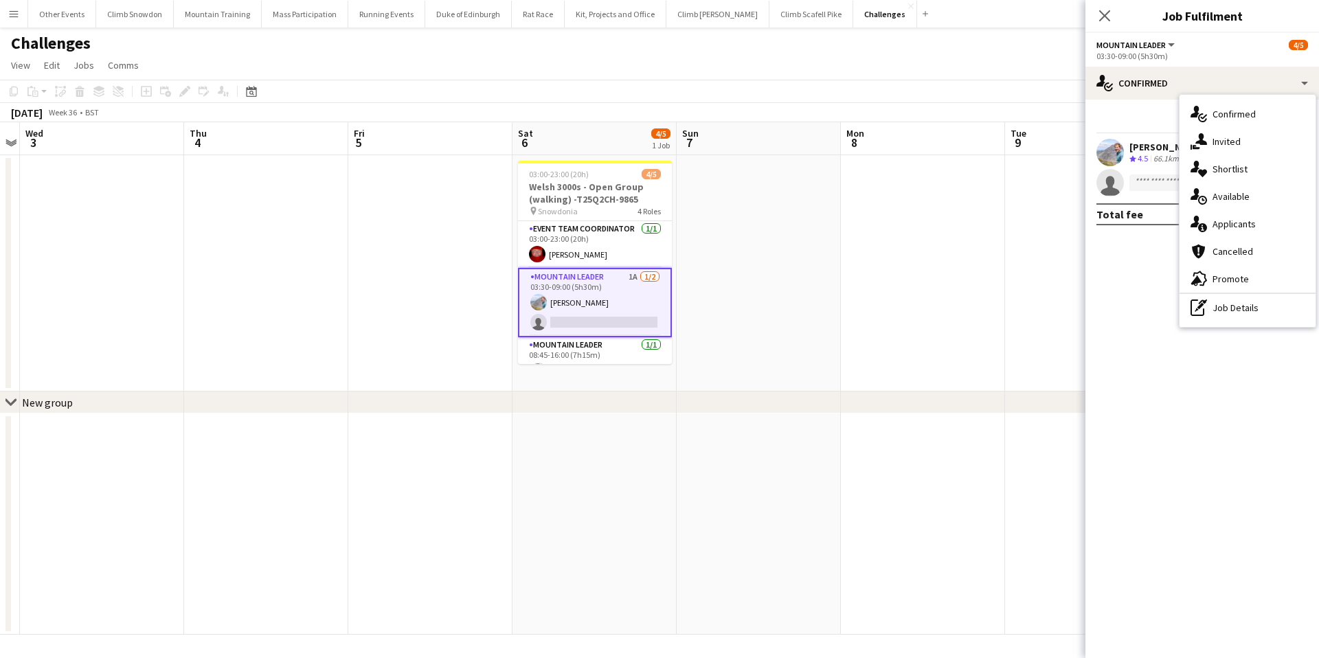
click at [1030, 43] on div "Challenges" at bounding box center [659, 40] width 1319 height 26
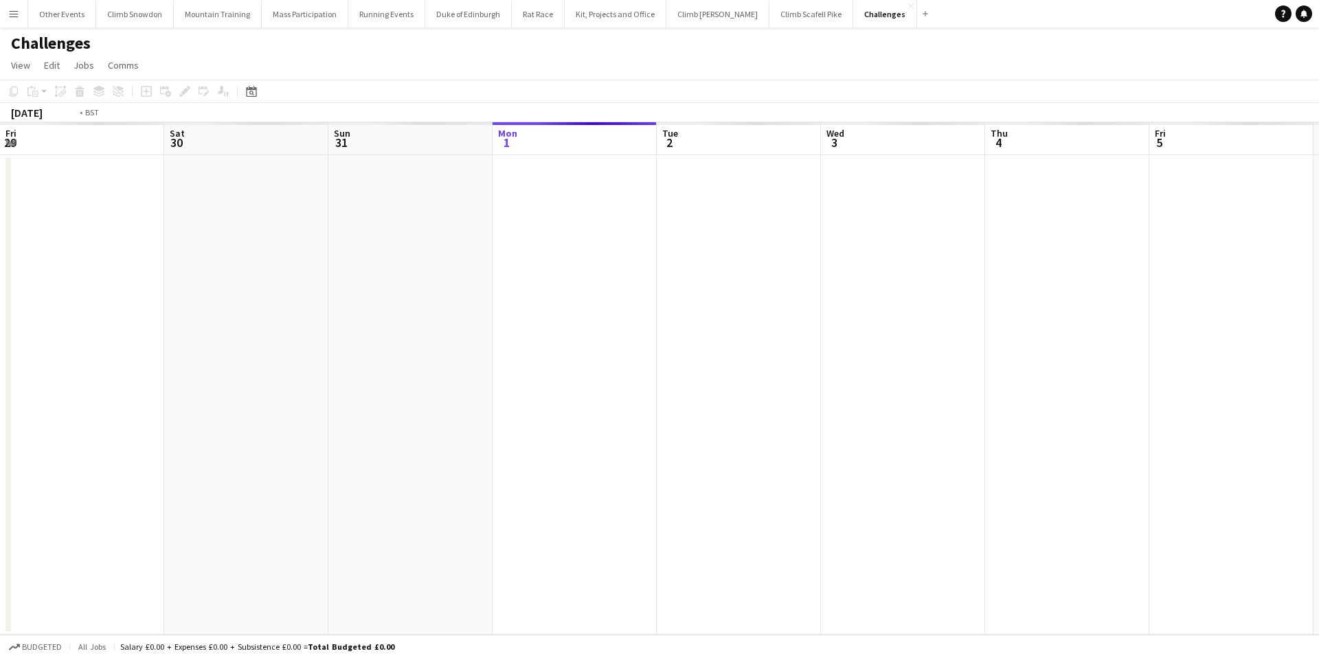
scroll to position [0, 473]
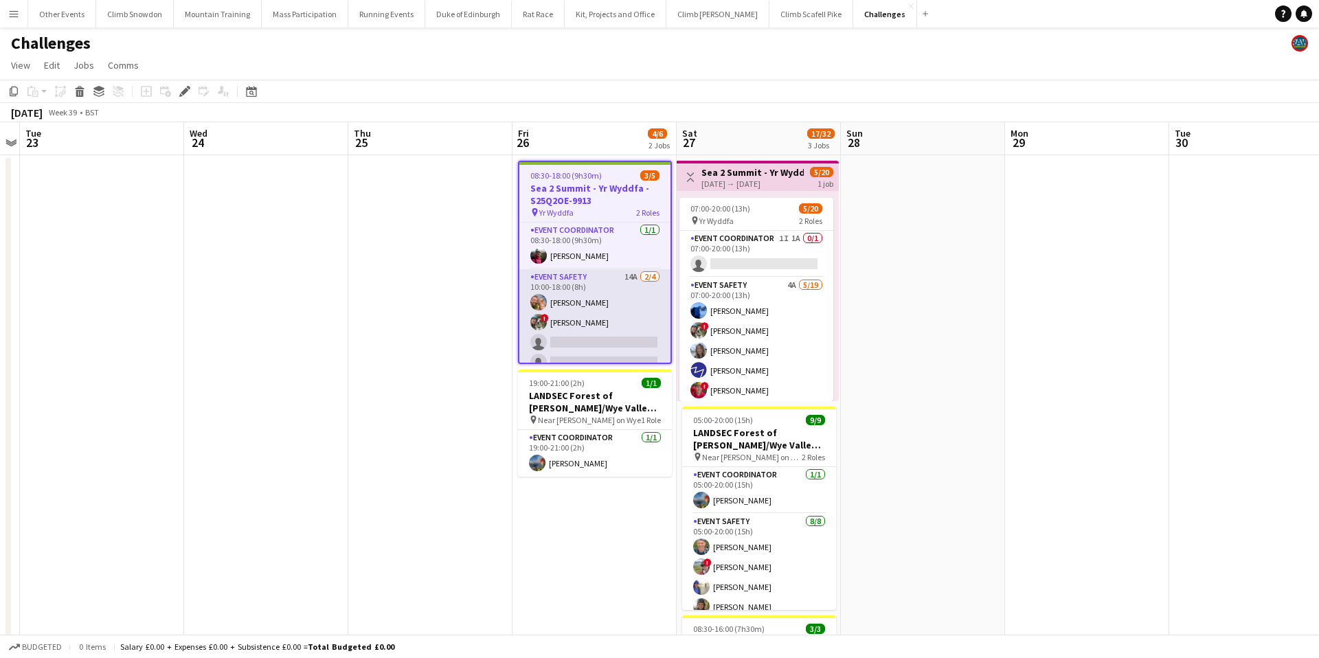
click at [588, 334] on app-card-role "Event Safety 14A 2/4 10:00-18:00 (8h) Rob Laing ! Tess Elias single-neutral-act…" at bounding box center [595, 322] width 151 height 107
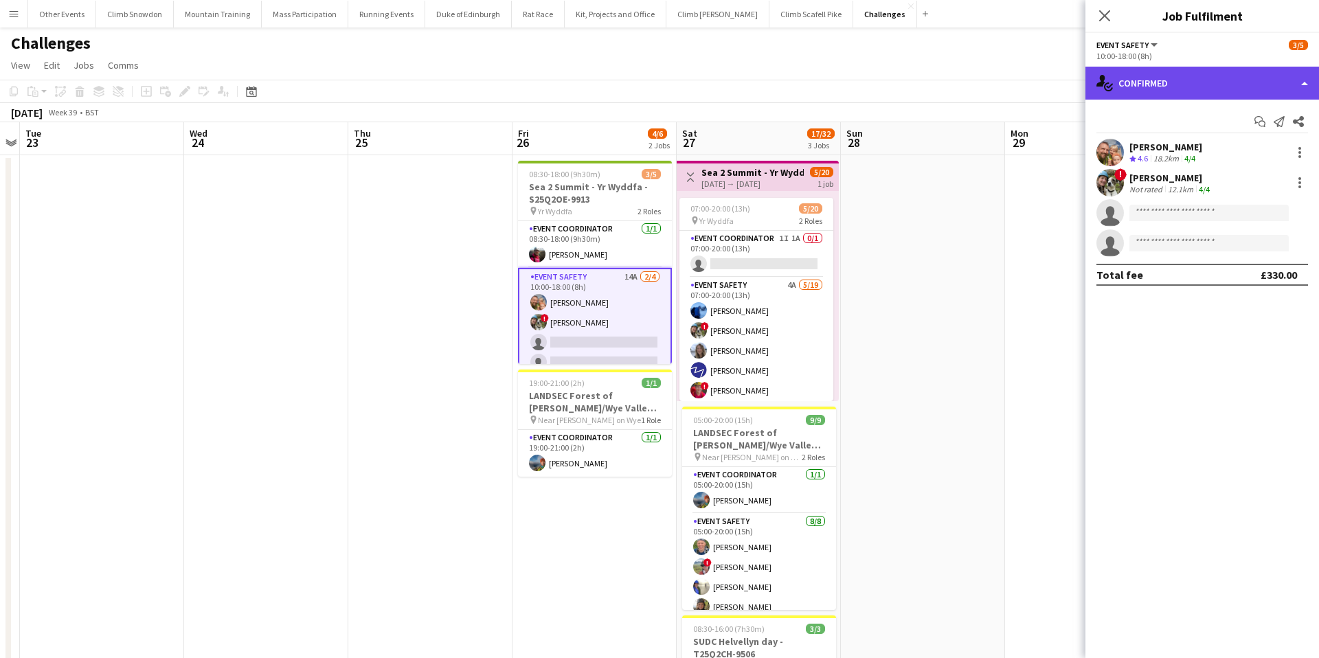
click at [1159, 73] on div "single-neutral-actions-check-2 Confirmed" at bounding box center [1203, 83] width 234 height 33
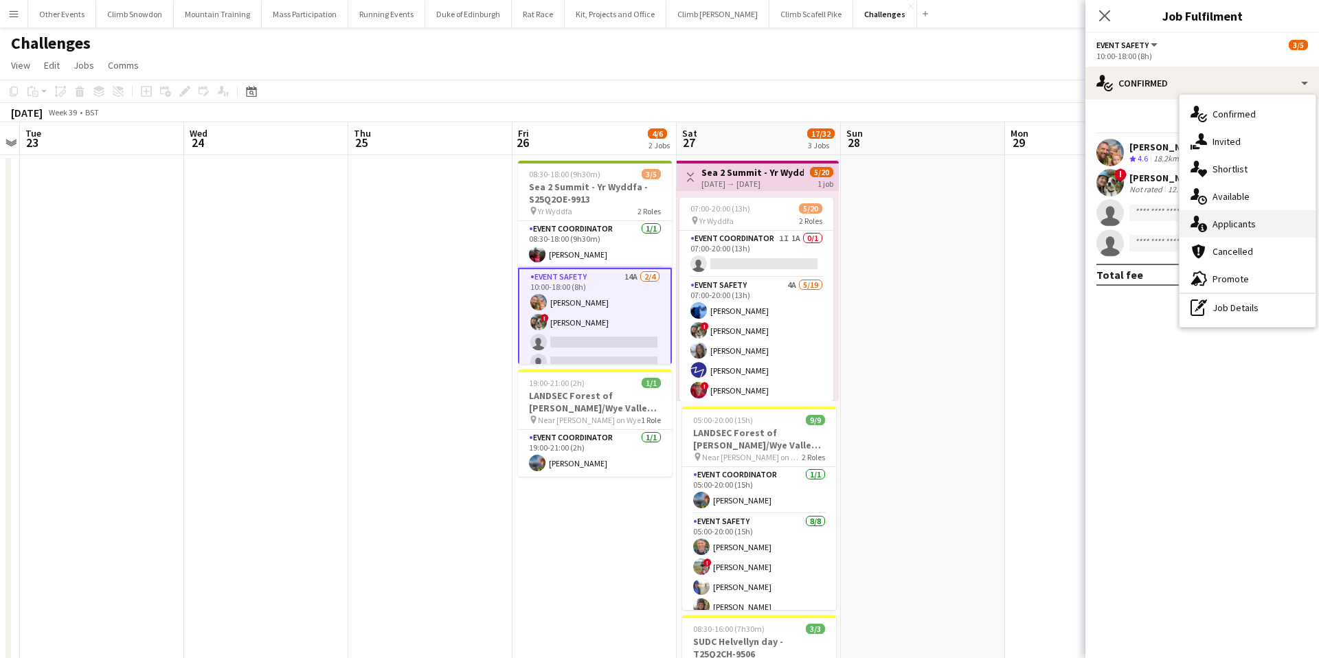
click at [1255, 218] on div "single-neutral-actions-information Applicants" at bounding box center [1248, 223] width 136 height 27
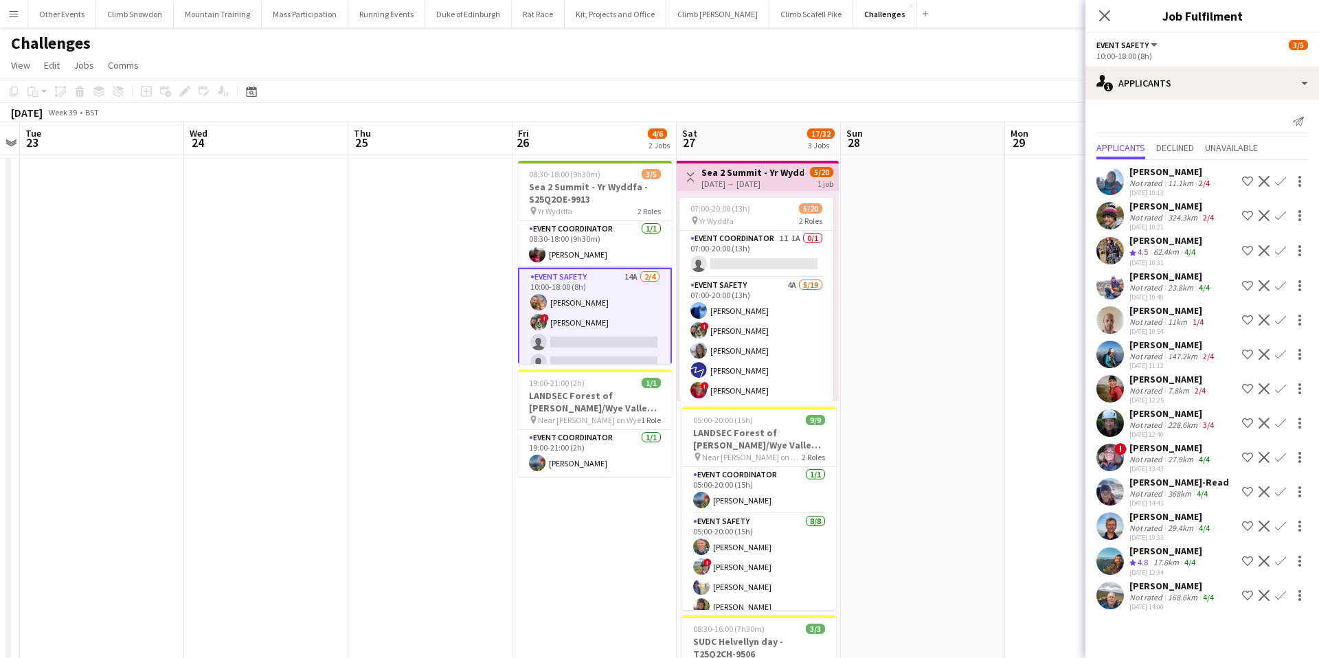
click at [1281, 386] on app-icon "Confirm" at bounding box center [1280, 388] width 11 height 11
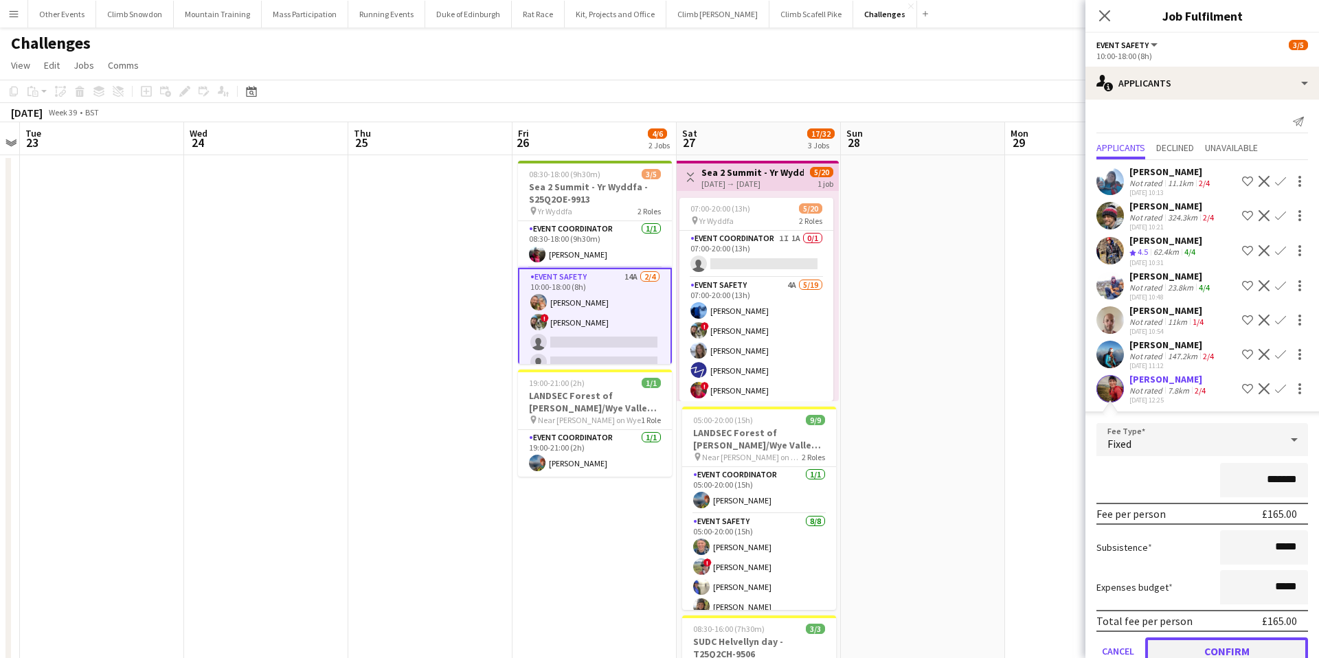
click at [1221, 652] on button "Confirm" at bounding box center [1227, 651] width 163 height 27
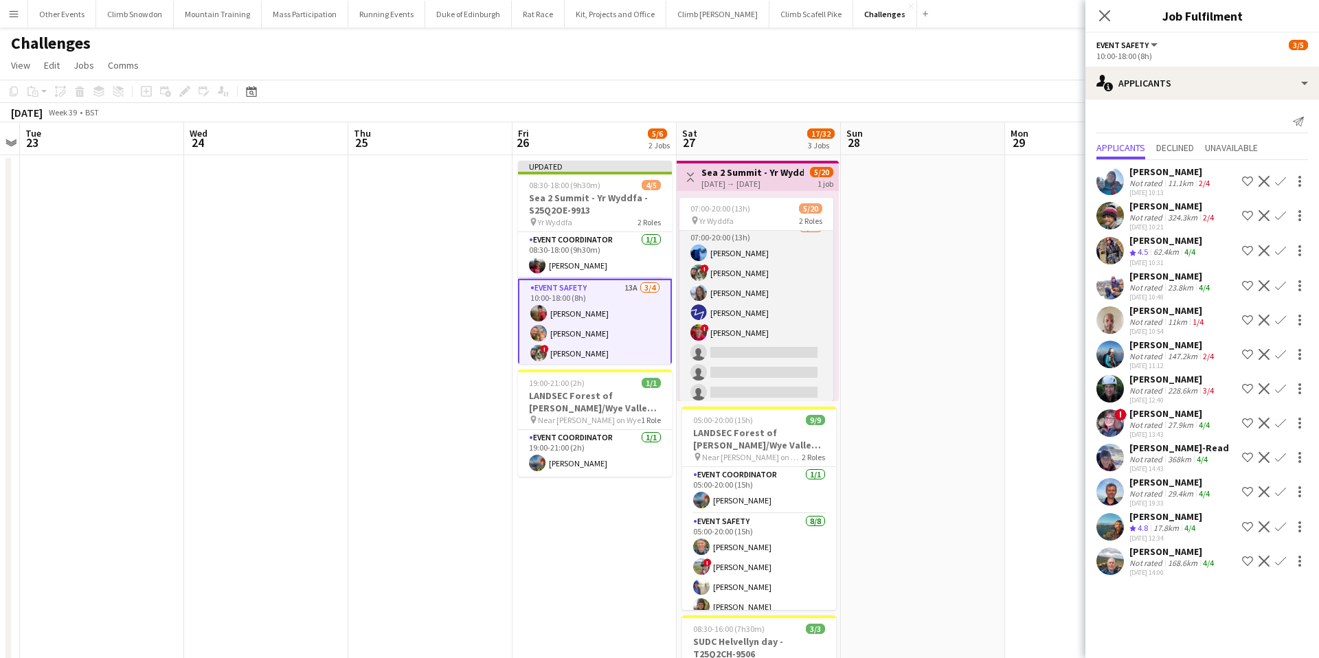
click at [791, 355] on app-card-role "Event Safety 4A 5/19 07:00-20:00 (13h) Sam Bradshaw ! Tess Elias Nat Skye Jason…" at bounding box center [757, 422] width 154 height 405
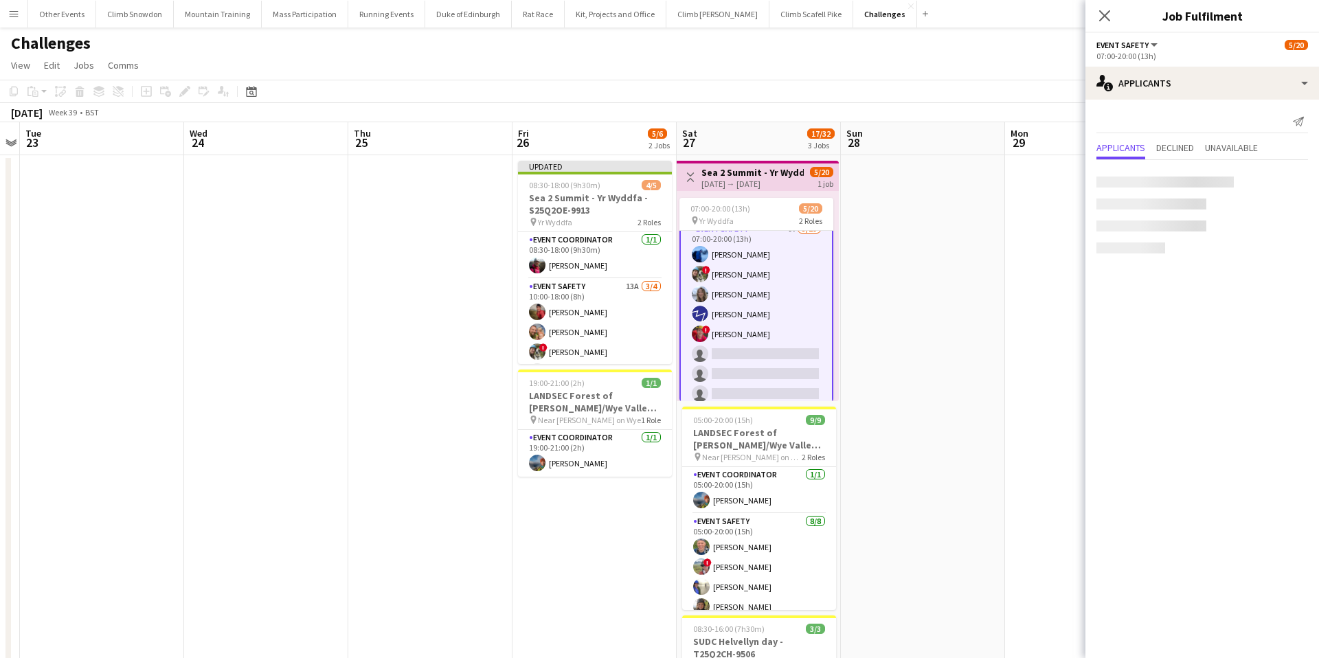
scroll to position [59, 0]
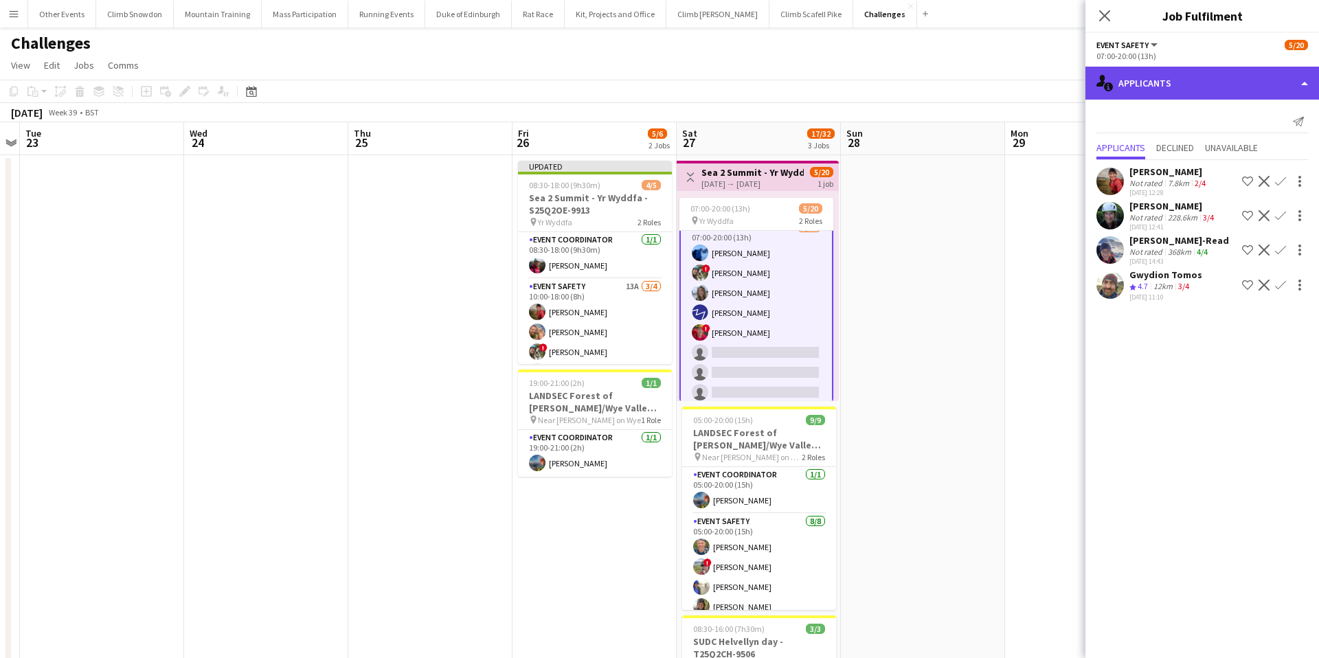
click at [1159, 77] on div "single-neutral-actions-information Applicants" at bounding box center [1203, 83] width 234 height 33
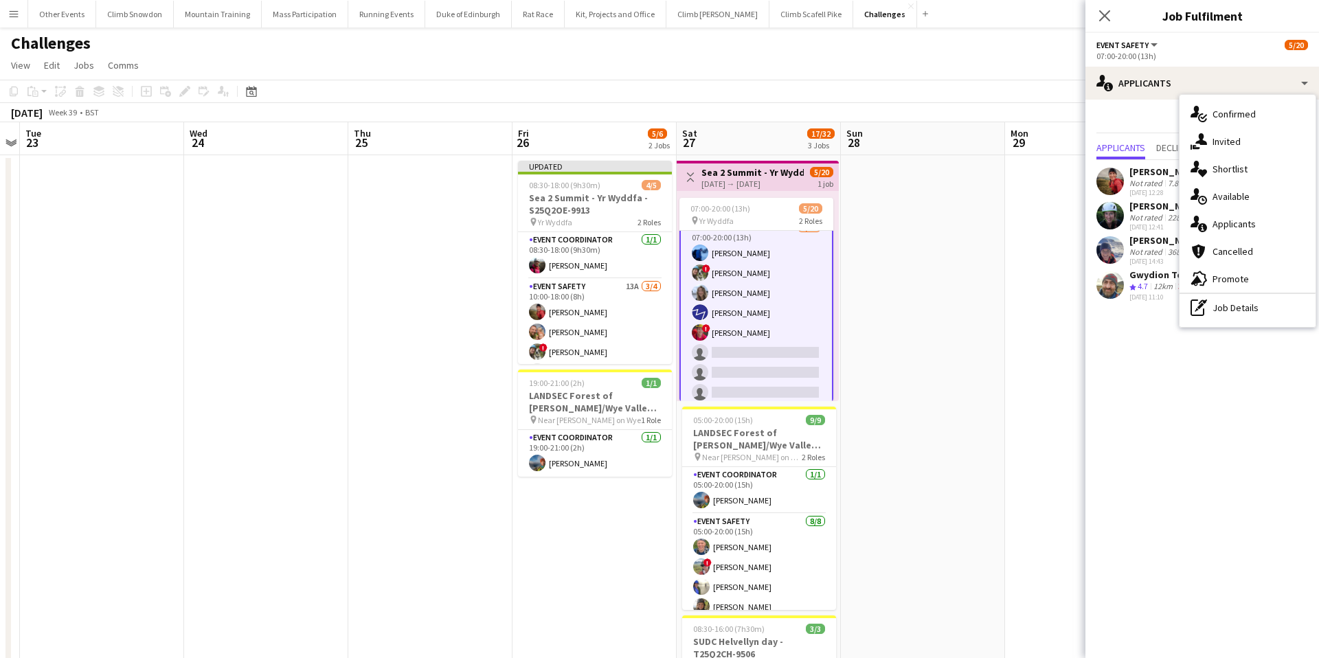
click at [1157, 173] on div "Kate Owen" at bounding box center [1169, 172] width 79 height 12
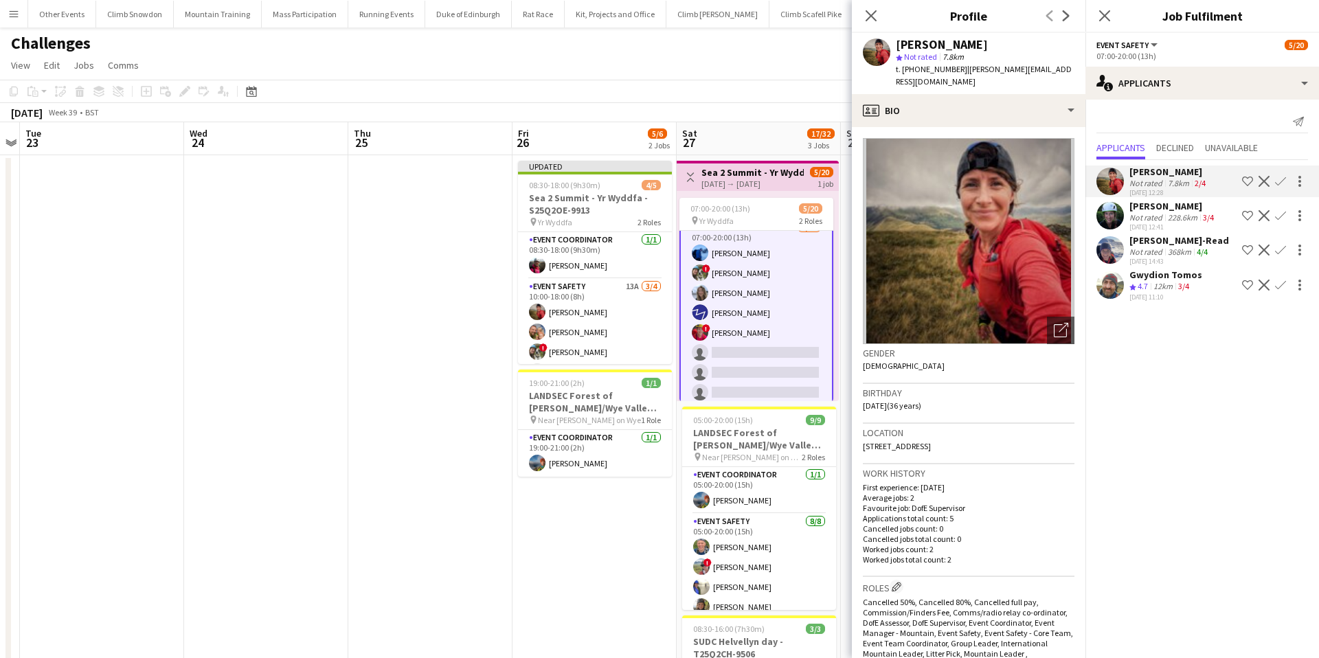
click at [1284, 179] on app-icon "Confirm" at bounding box center [1280, 181] width 11 height 11
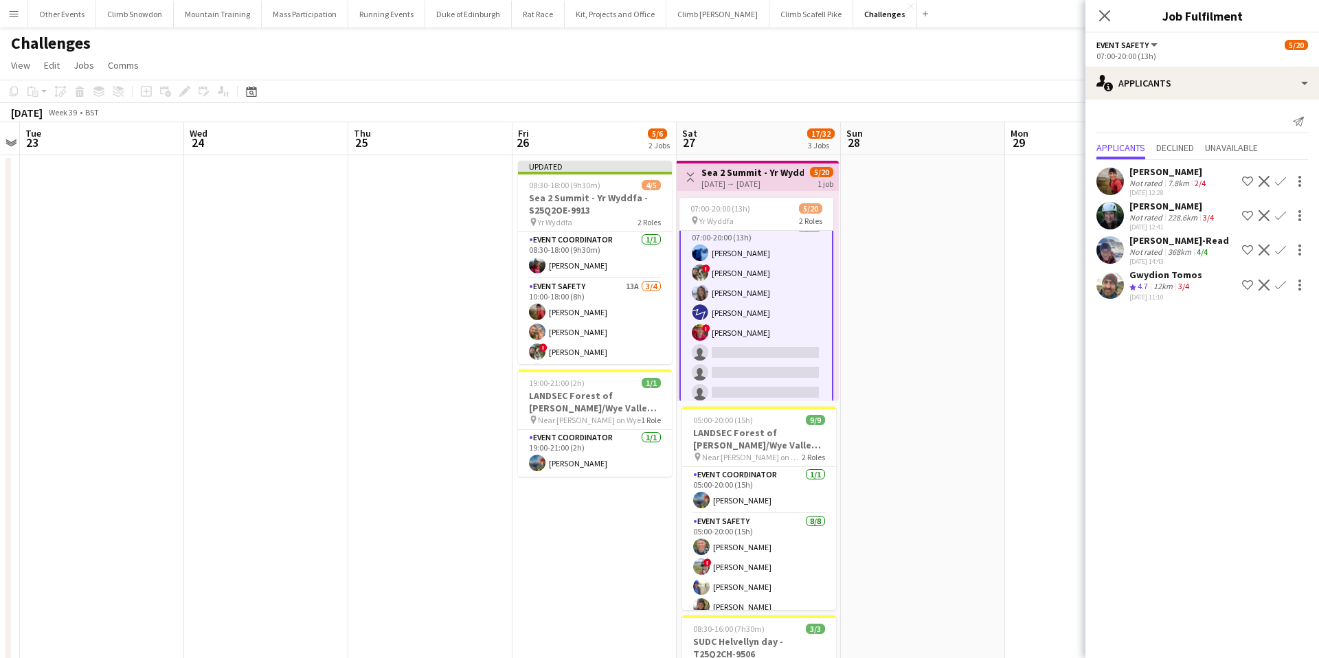
click at [1149, 171] on div "Kate Owen" at bounding box center [1169, 172] width 79 height 12
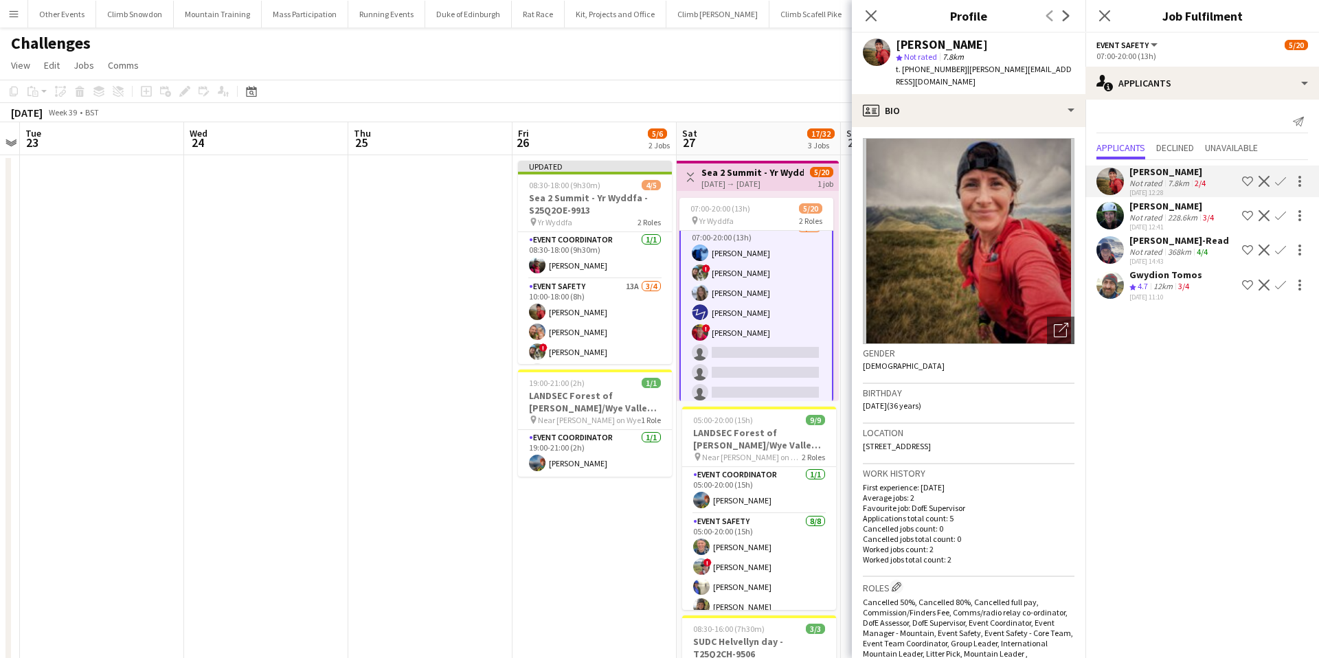
click at [825, 58] on app-page-menu "View Day view expanded Day view collapsed Month view Date picker Jump to today …" at bounding box center [659, 67] width 1319 height 26
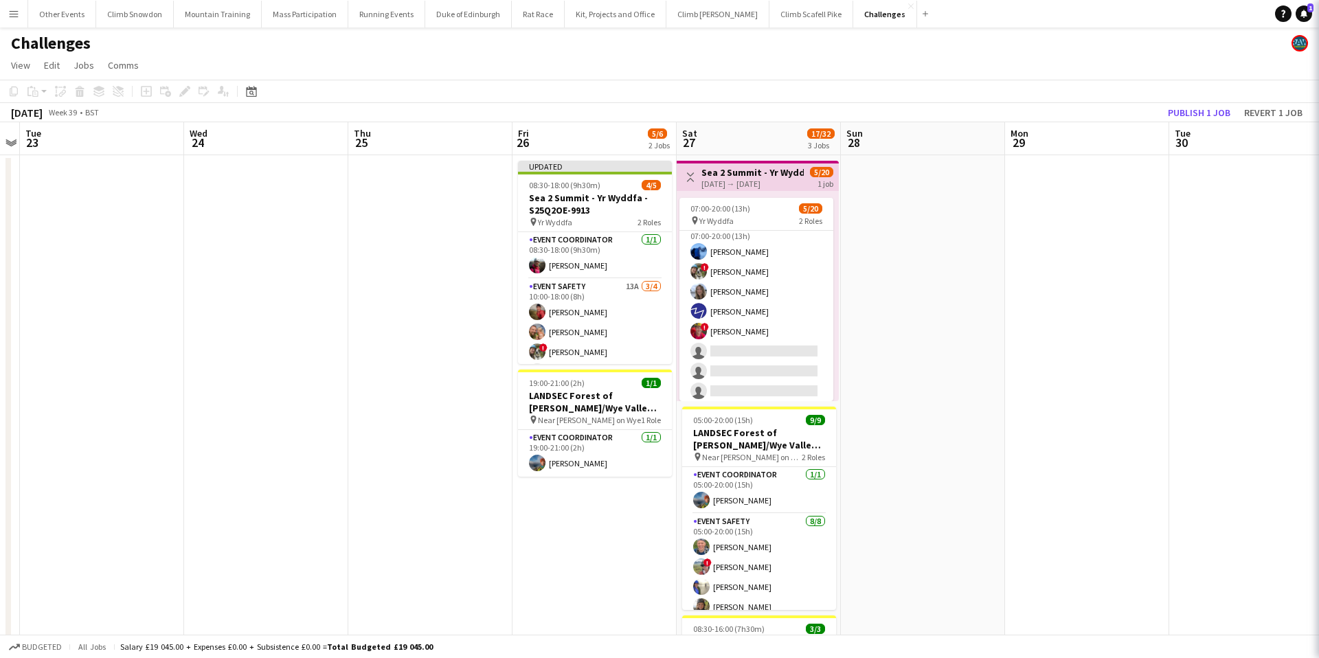
scroll to position [58, 0]
click at [1181, 111] on button "Publish 1 job" at bounding box center [1200, 113] width 74 height 18
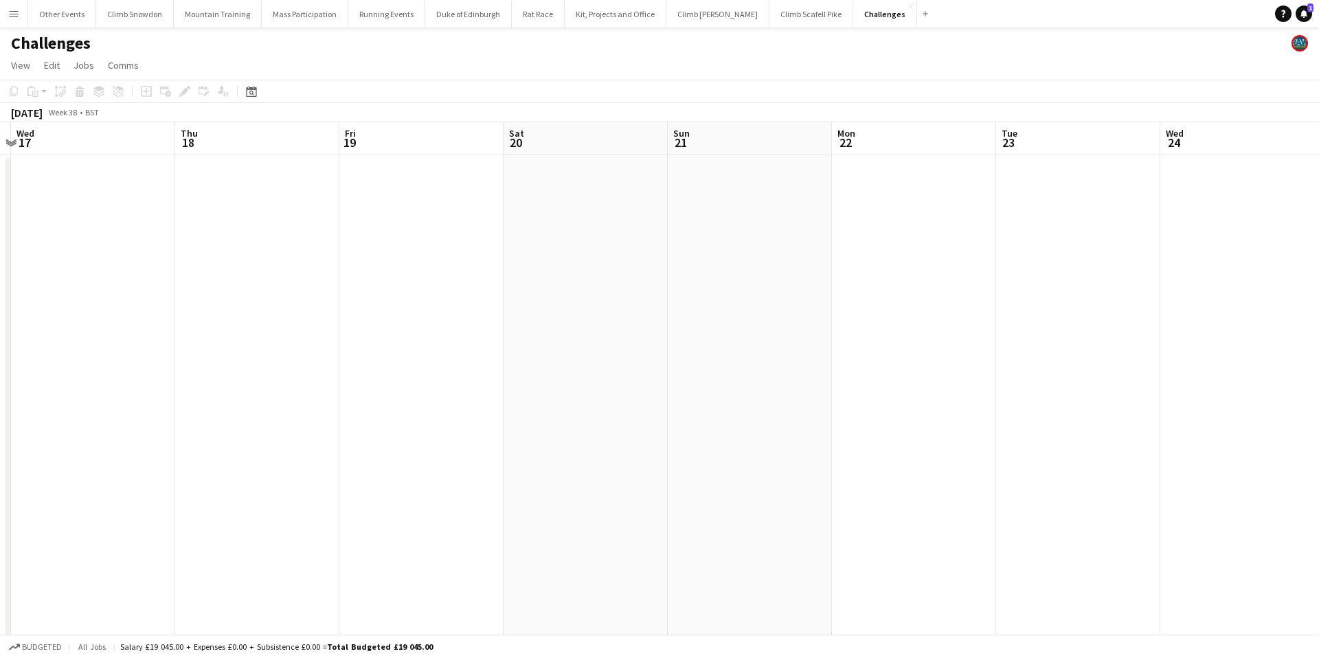
scroll to position [0, 309]
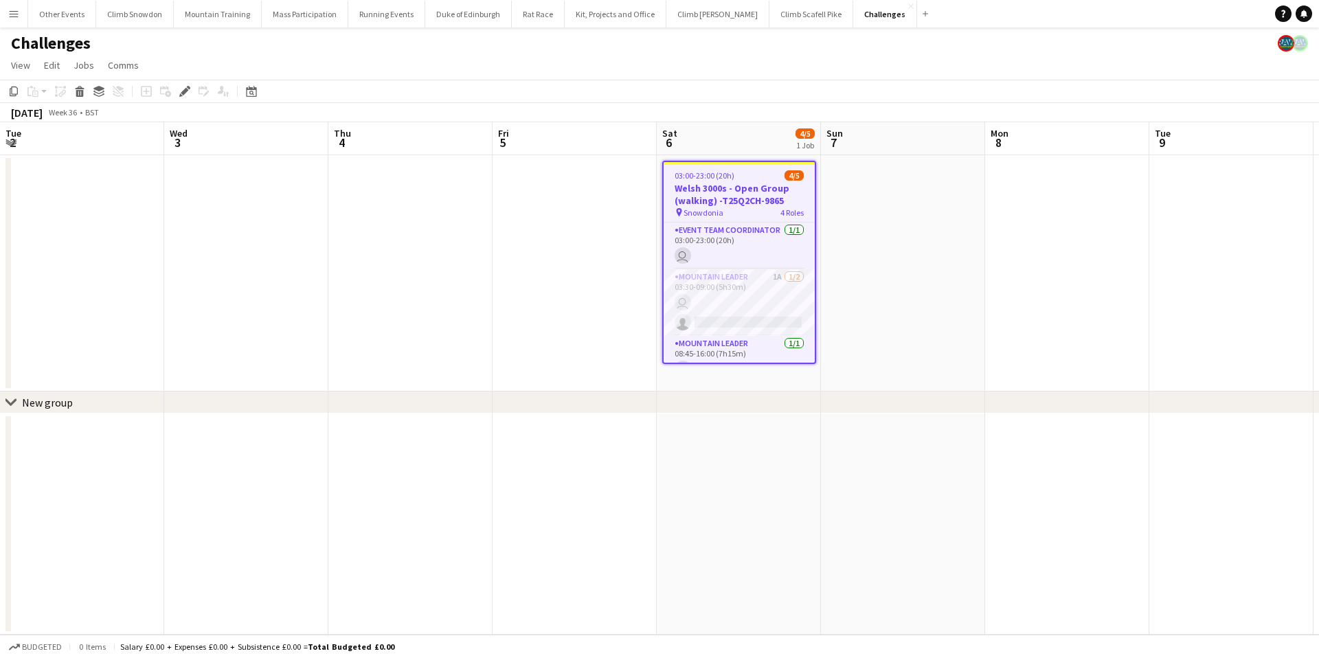
scroll to position [0, 473]
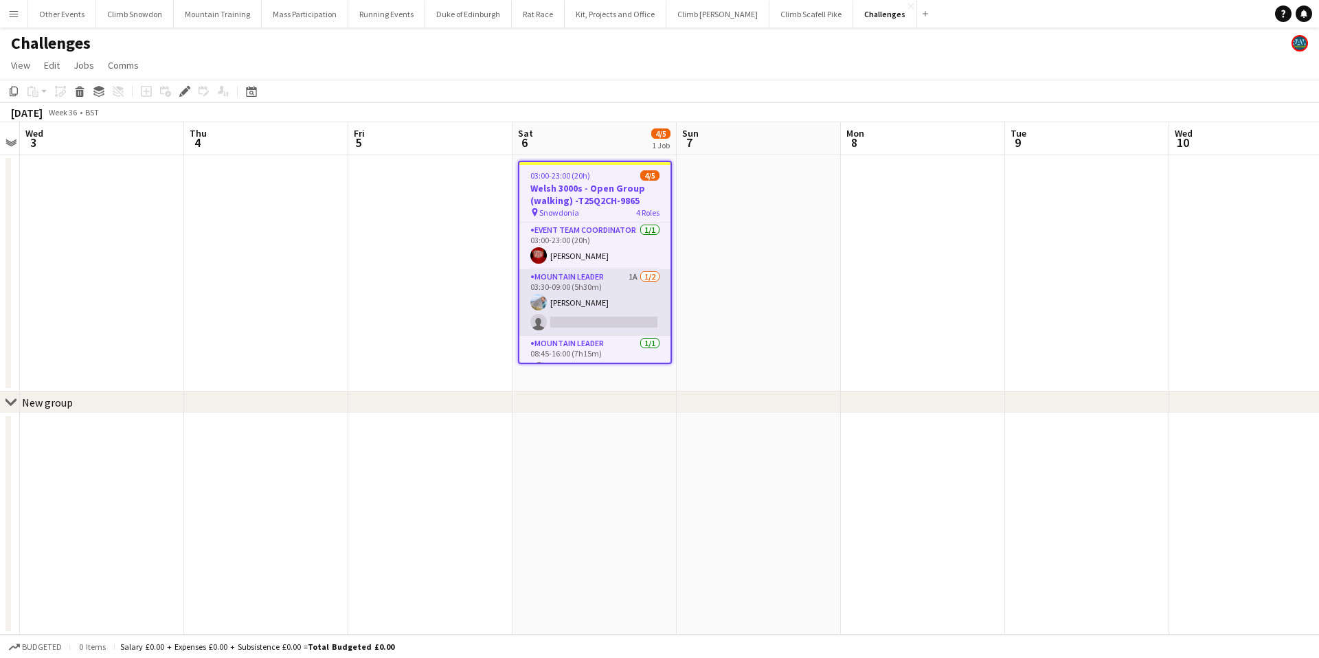
click at [610, 309] on app-card-role "Mountain Leader 1A 1/2 03:30-09:00 (5h30m) Tom Cart single-neutral-actions" at bounding box center [595, 302] width 151 height 67
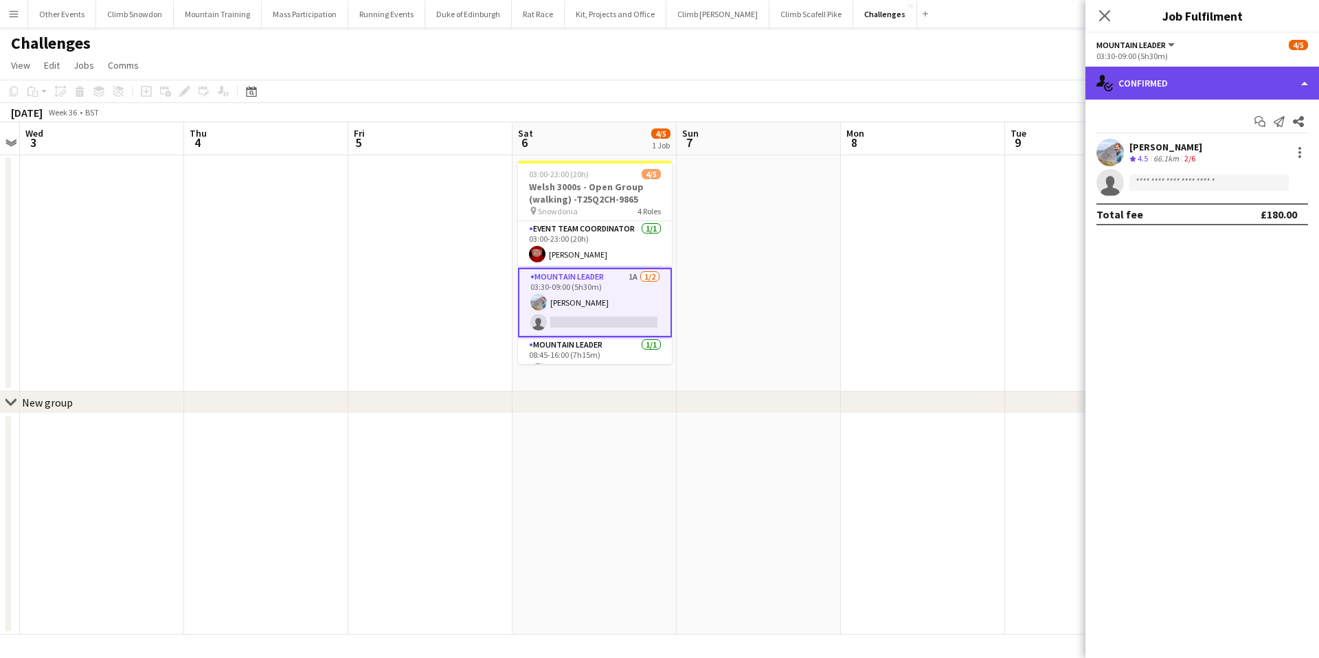
click at [1176, 74] on div "single-neutral-actions-check-2 Confirmed" at bounding box center [1203, 83] width 234 height 33
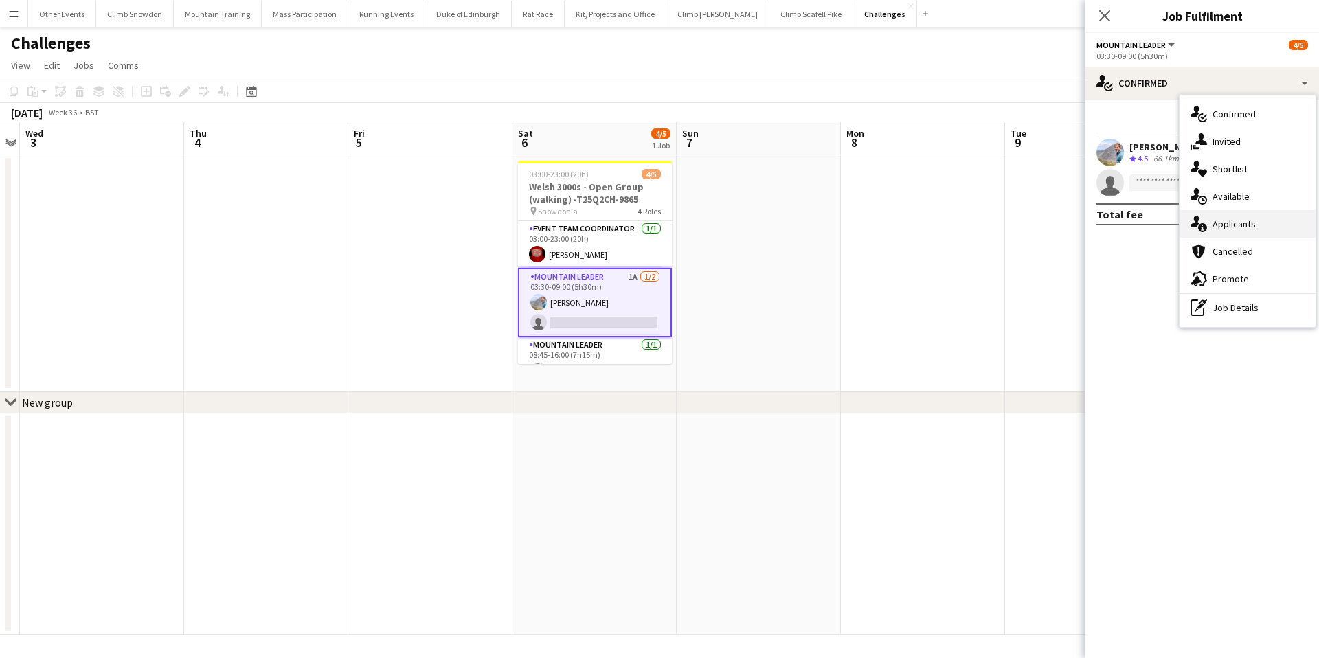
click at [1229, 223] on div "single-neutral-actions-information Applicants" at bounding box center [1248, 223] width 136 height 27
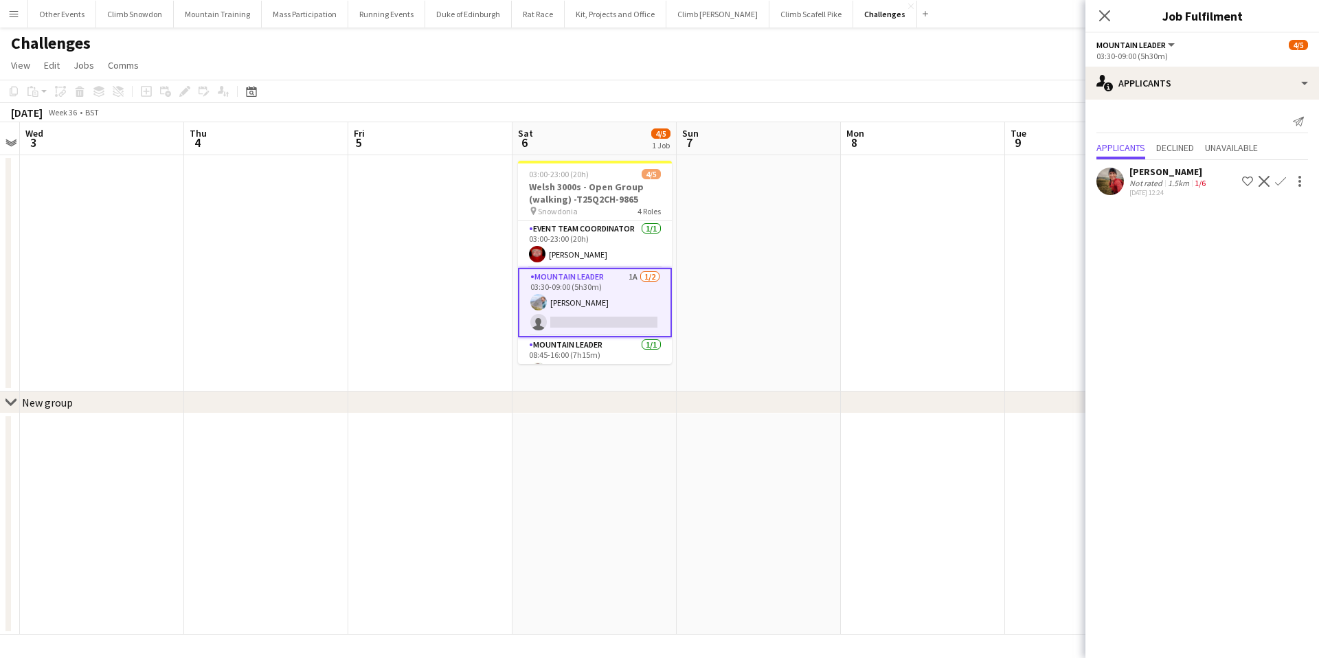
click at [1109, 181] on app-user-avatar at bounding box center [1110, 181] width 27 height 27
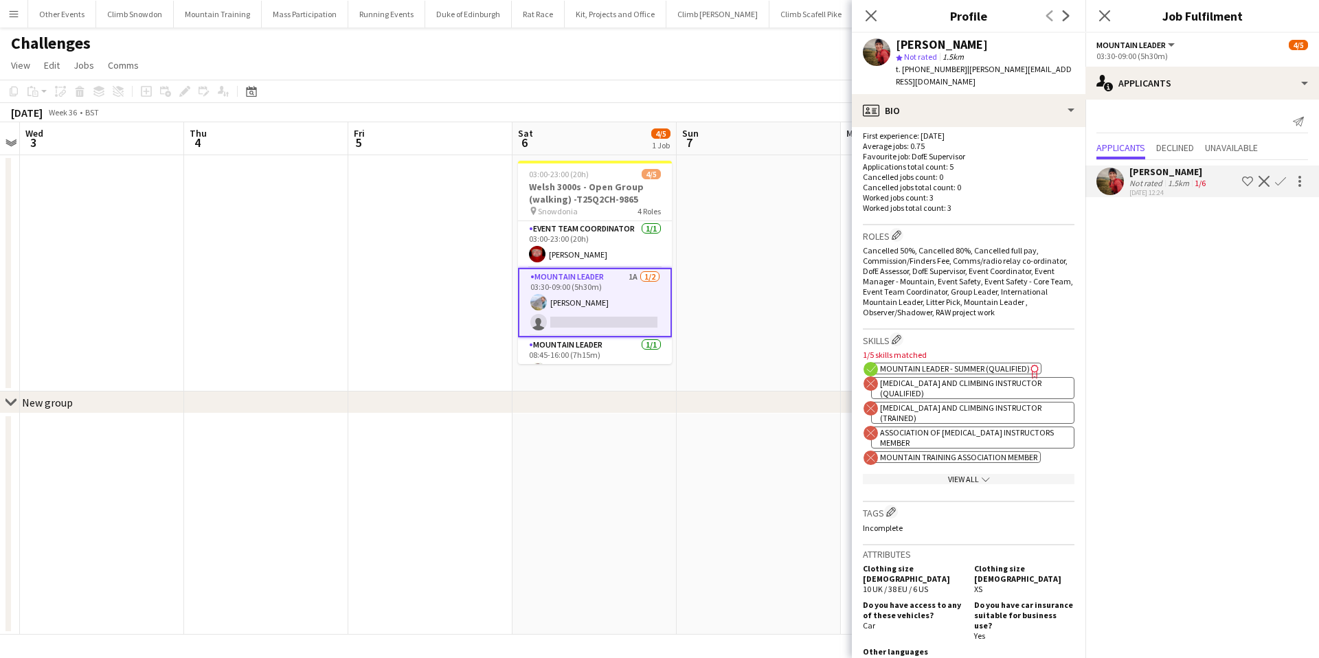
scroll to position [357, 0]
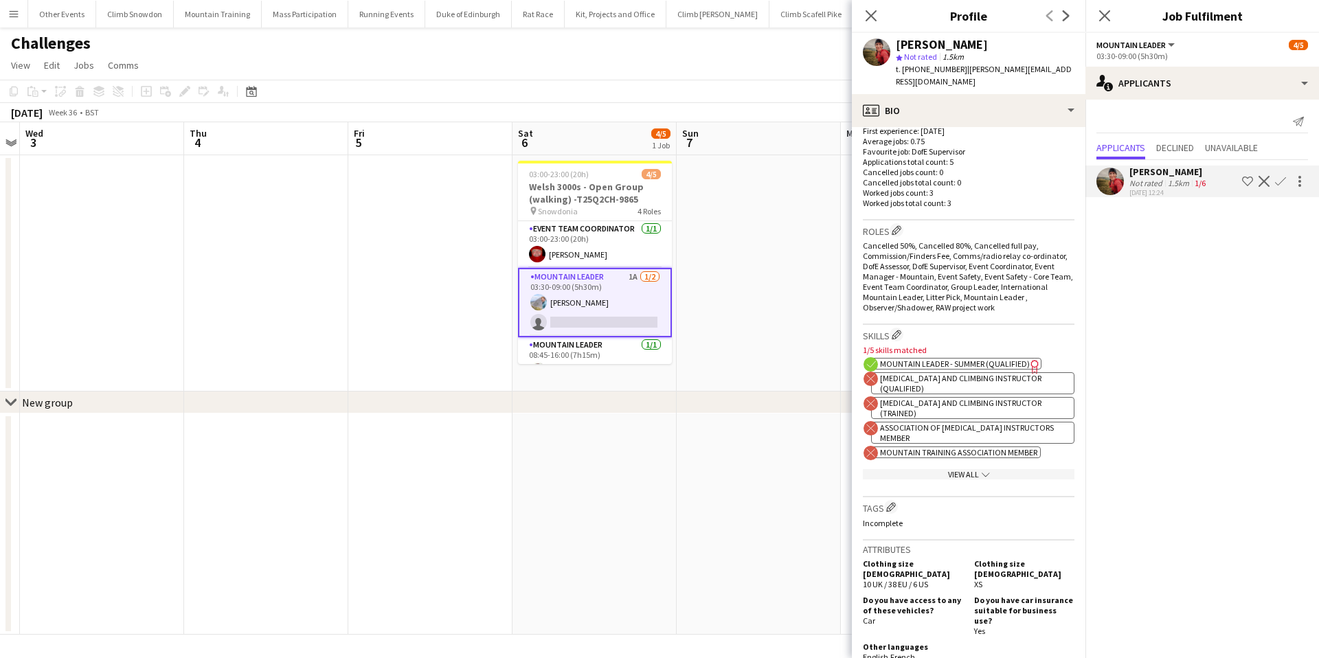
click at [962, 469] on div "View All chevron-down" at bounding box center [969, 474] width 212 height 10
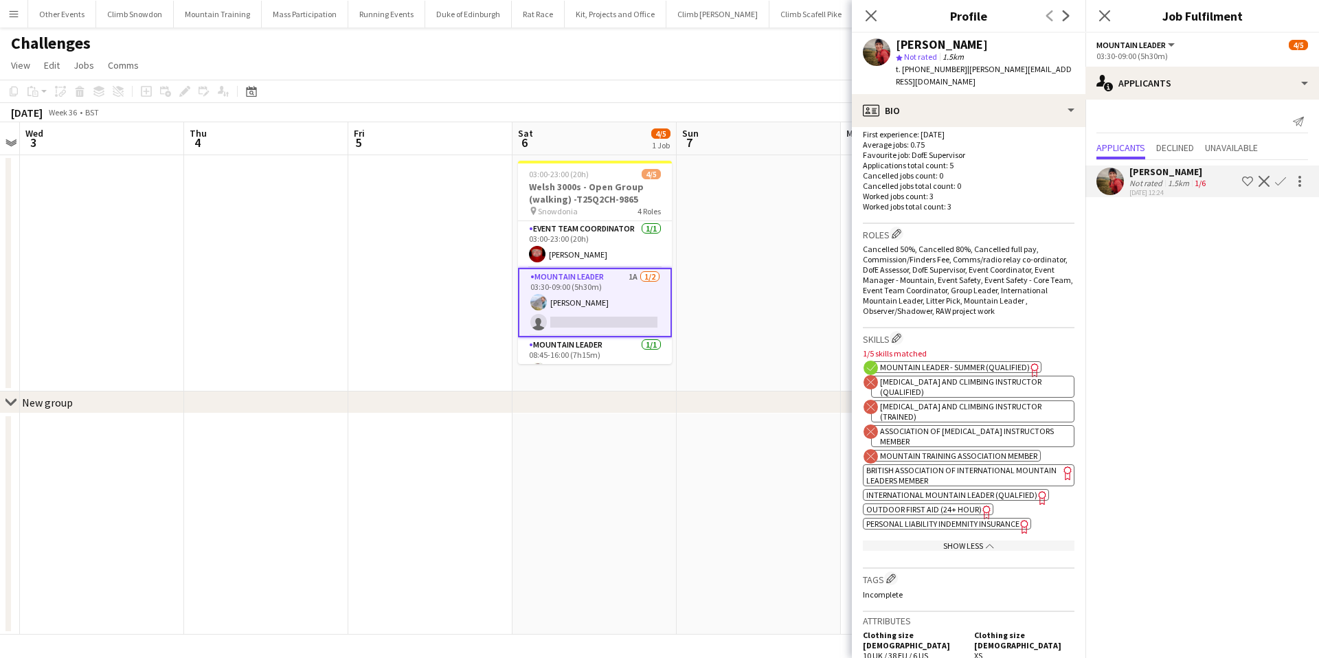
scroll to position [353, 0]
click at [1280, 177] on app-icon "Confirm" at bounding box center [1280, 181] width 11 height 11
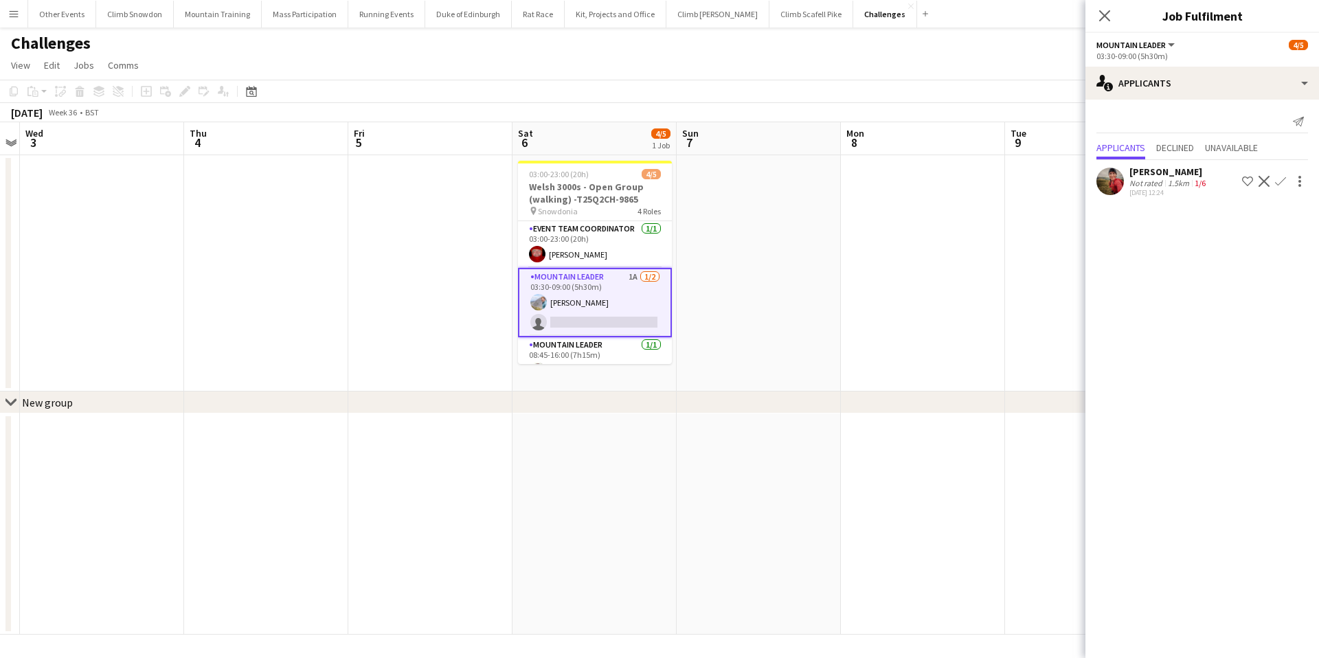
click at [1095, 12] on div "Close pop-in" at bounding box center [1105, 16] width 38 height 32
click at [1107, 17] on icon at bounding box center [1104, 15] width 13 height 13
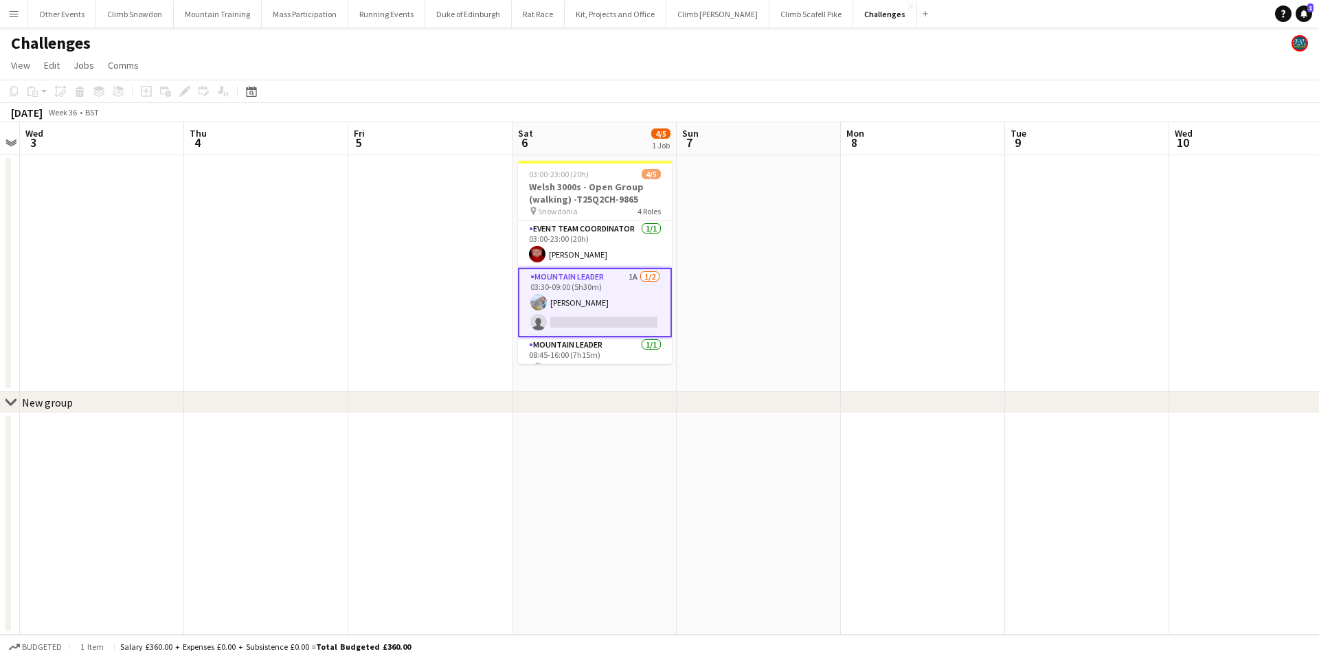
click at [593, 311] on app-card-role "Mountain Leader 1A 1/2 03:30-09:00 (5h30m) Tom Cart single-neutral-actions" at bounding box center [595, 302] width 154 height 69
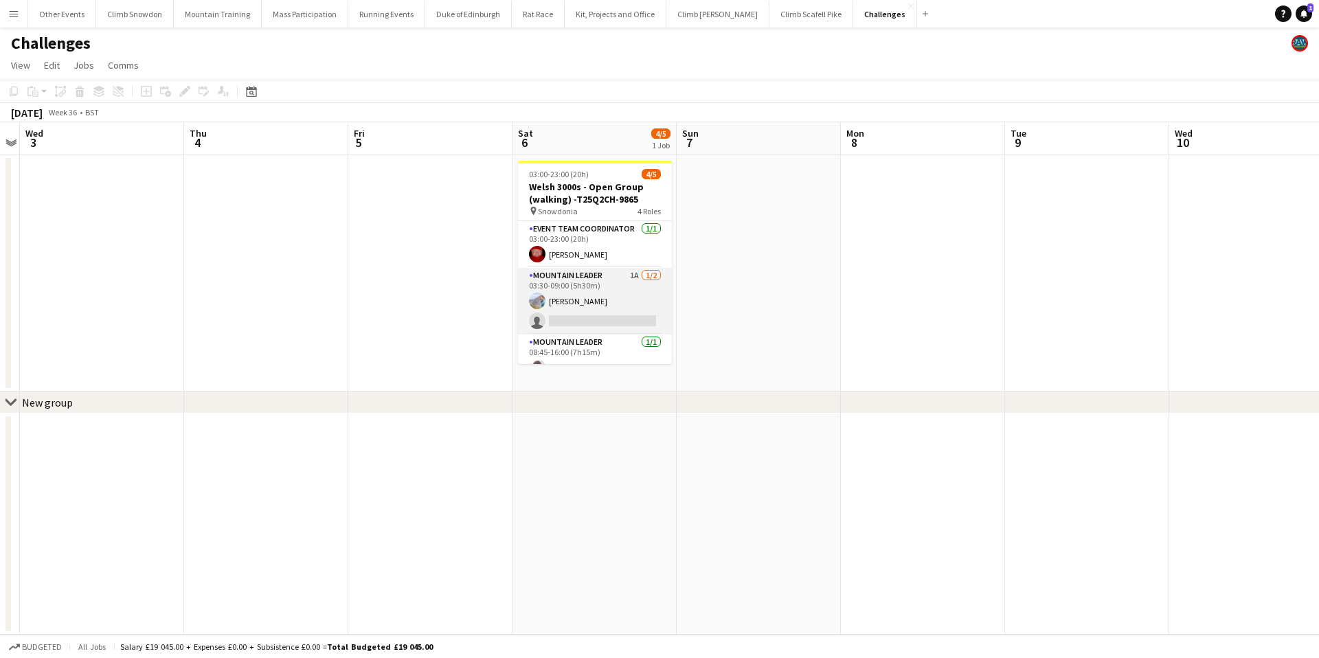
click at [633, 307] on app-card-role "Mountain Leader 1A 1/2 03:30-09:00 (5h30m) Tom Cart single-neutral-actions" at bounding box center [595, 301] width 154 height 67
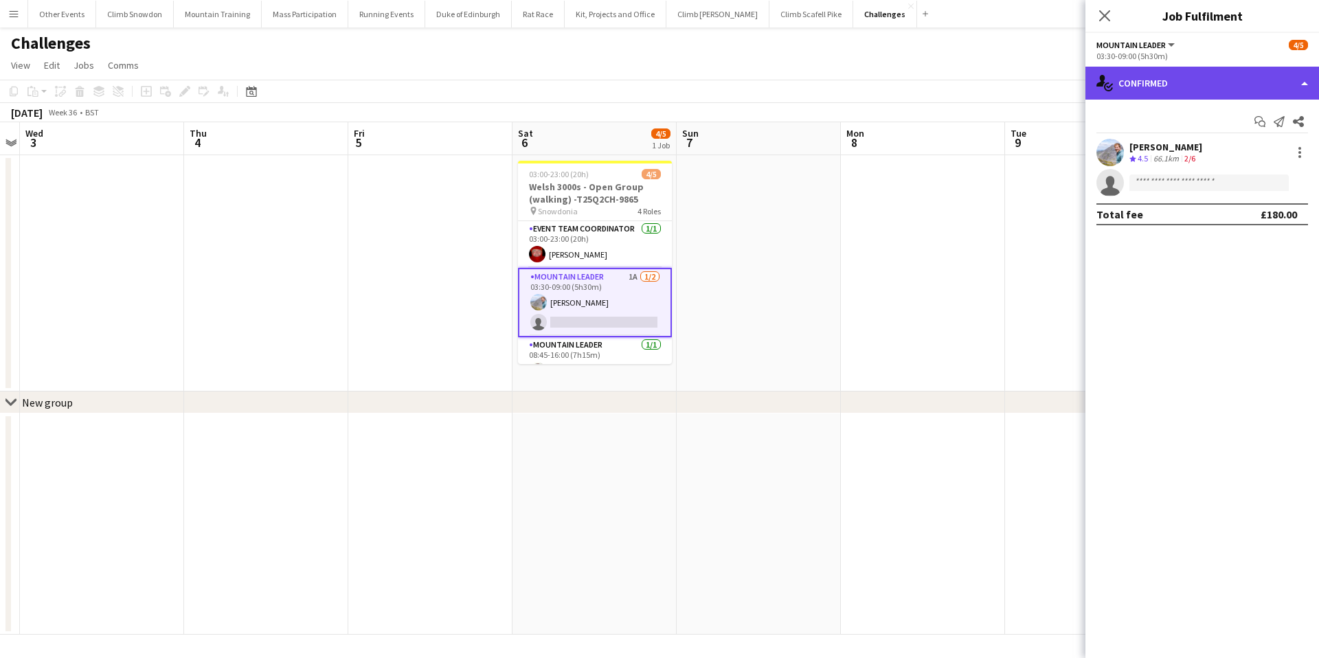
click at [1177, 83] on div "single-neutral-actions-check-2 Confirmed" at bounding box center [1203, 83] width 234 height 33
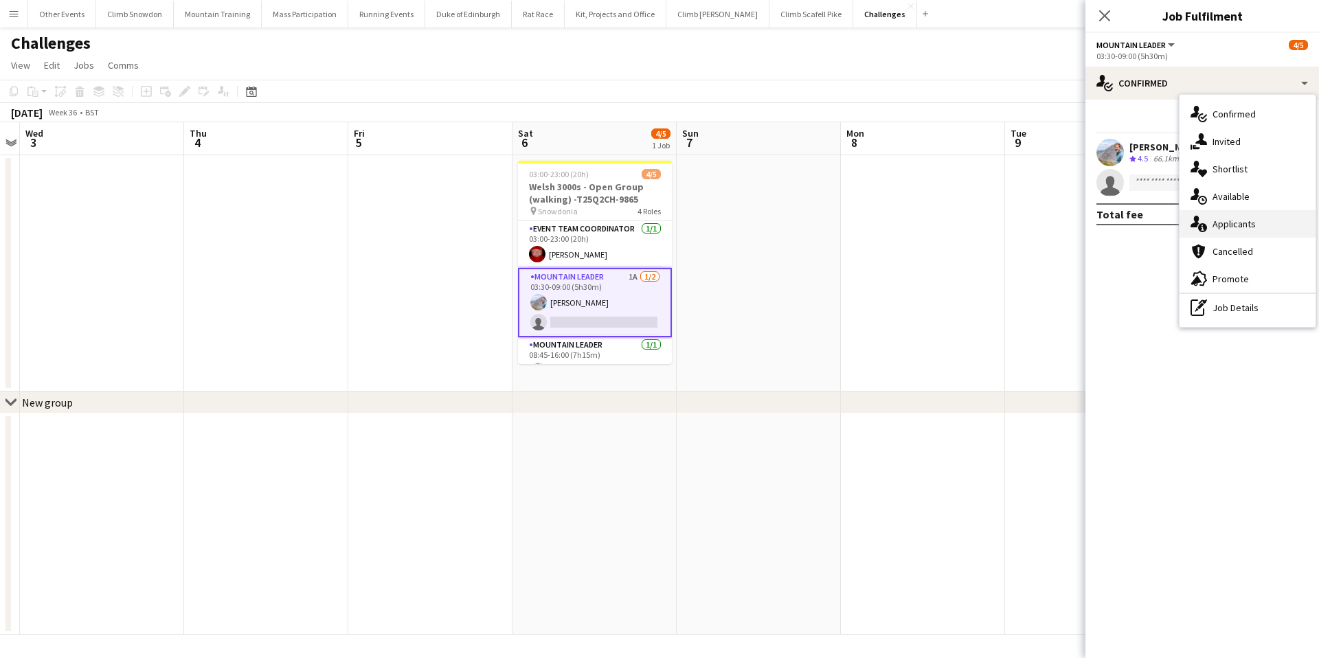
click at [1227, 223] on div "single-neutral-actions-information Applicants" at bounding box center [1248, 223] width 136 height 27
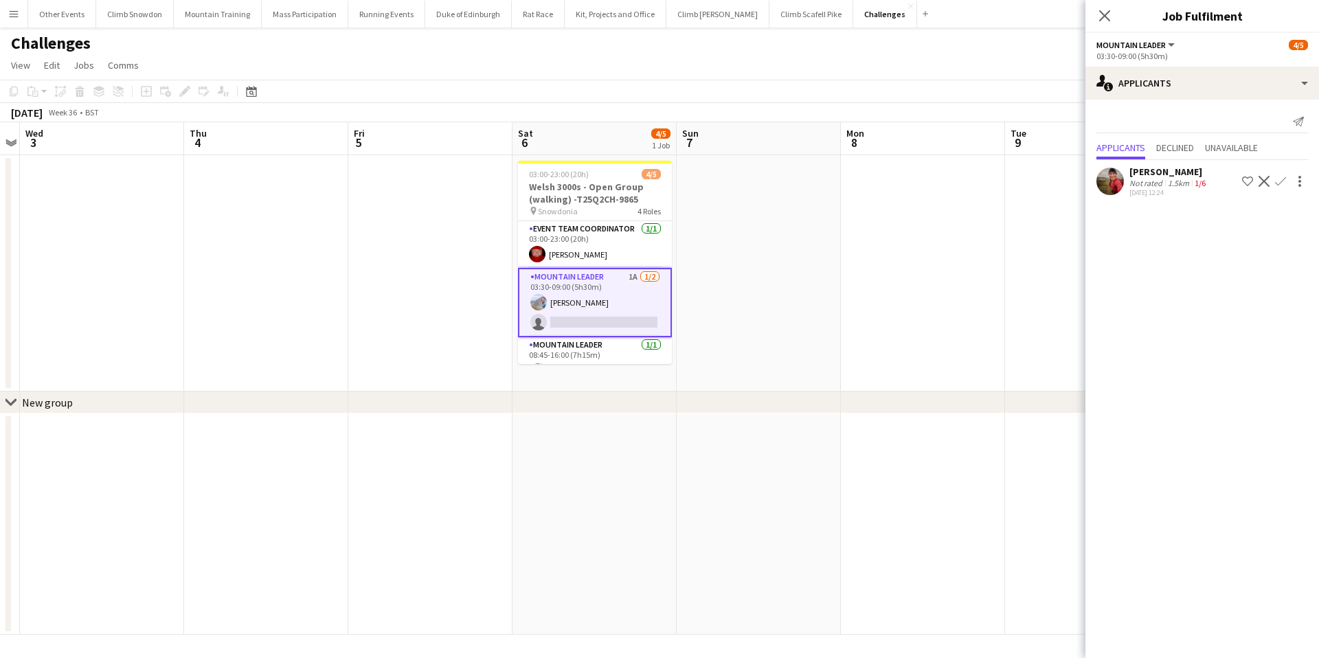
click at [1283, 182] on app-icon "Confirm" at bounding box center [1280, 181] width 11 height 11
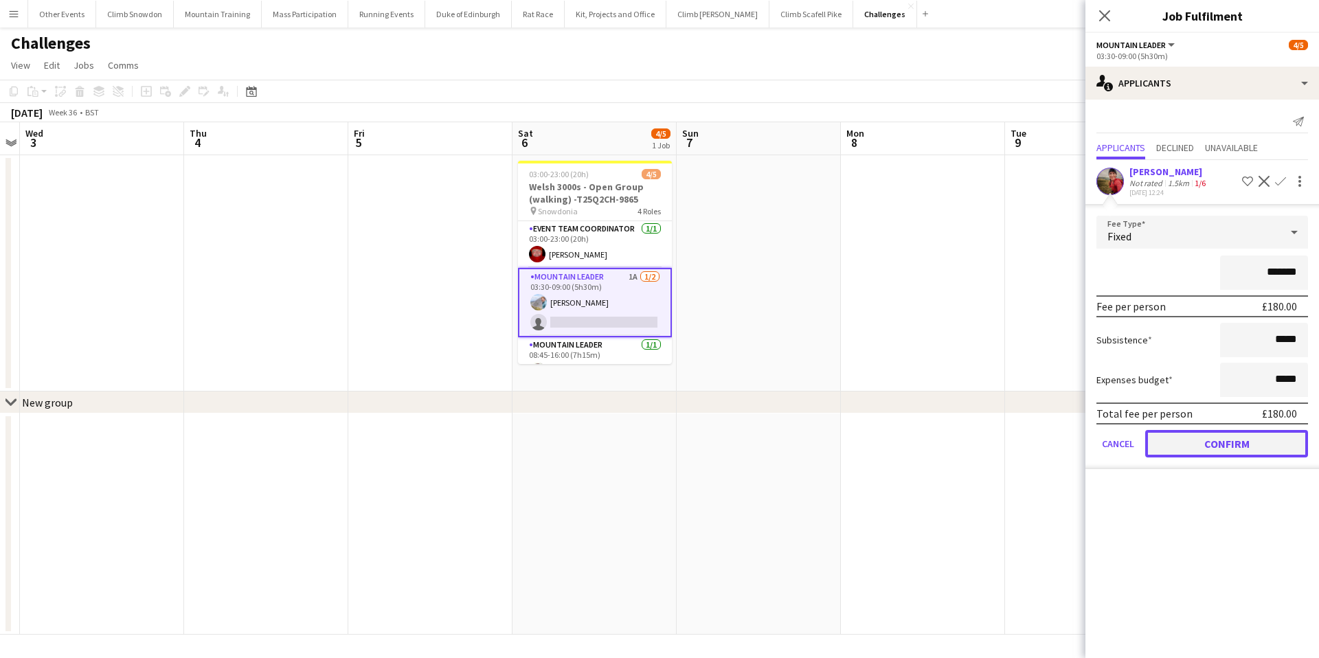
click at [1188, 445] on button "Confirm" at bounding box center [1227, 443] width 163 height 27
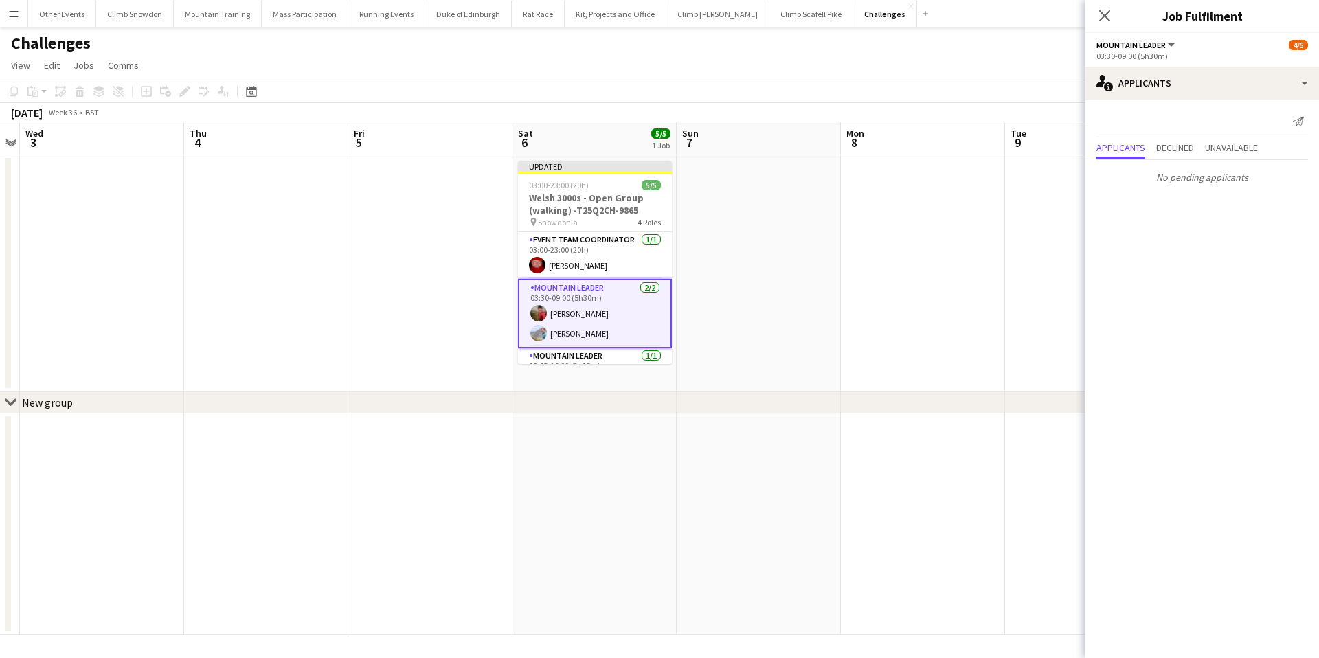
click at [1052, 30] on div "Challenges" at bounding box center [659, 40] width 1319 height 26
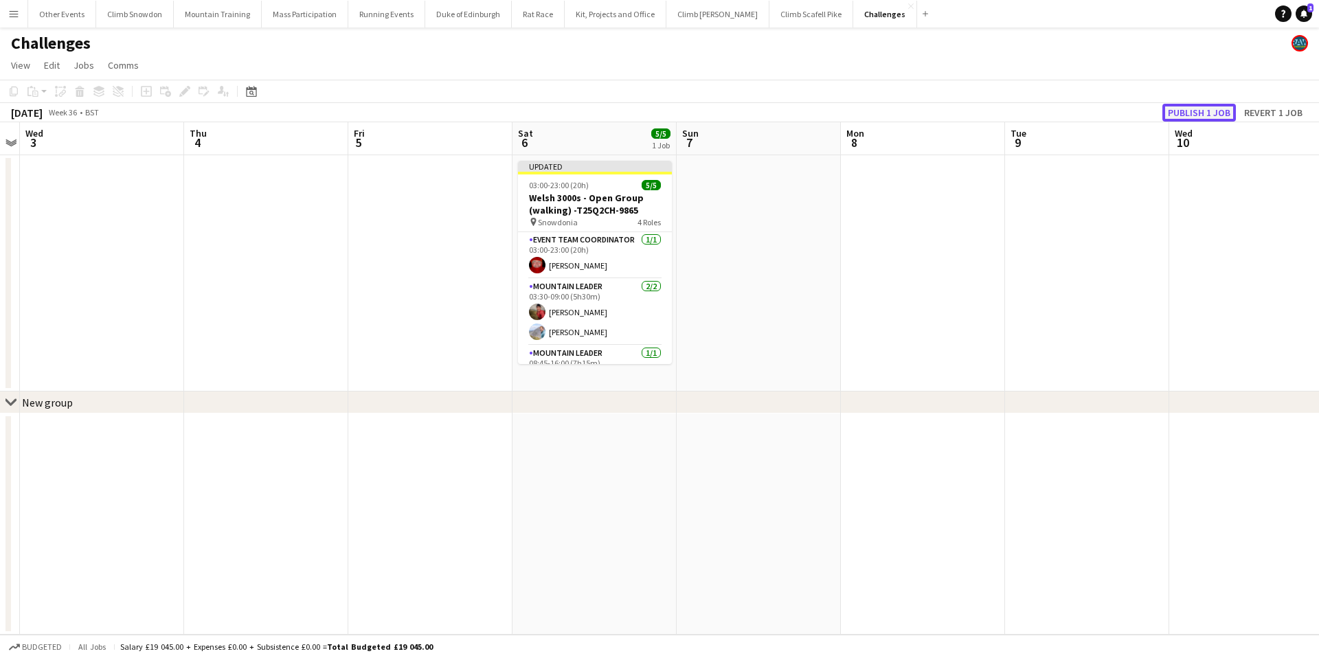
click at [1196, 115] on button "Publish 1 job" at bounding box center [1200, 113] width 74 height 18
